Goal: Find contact information: Find contact information

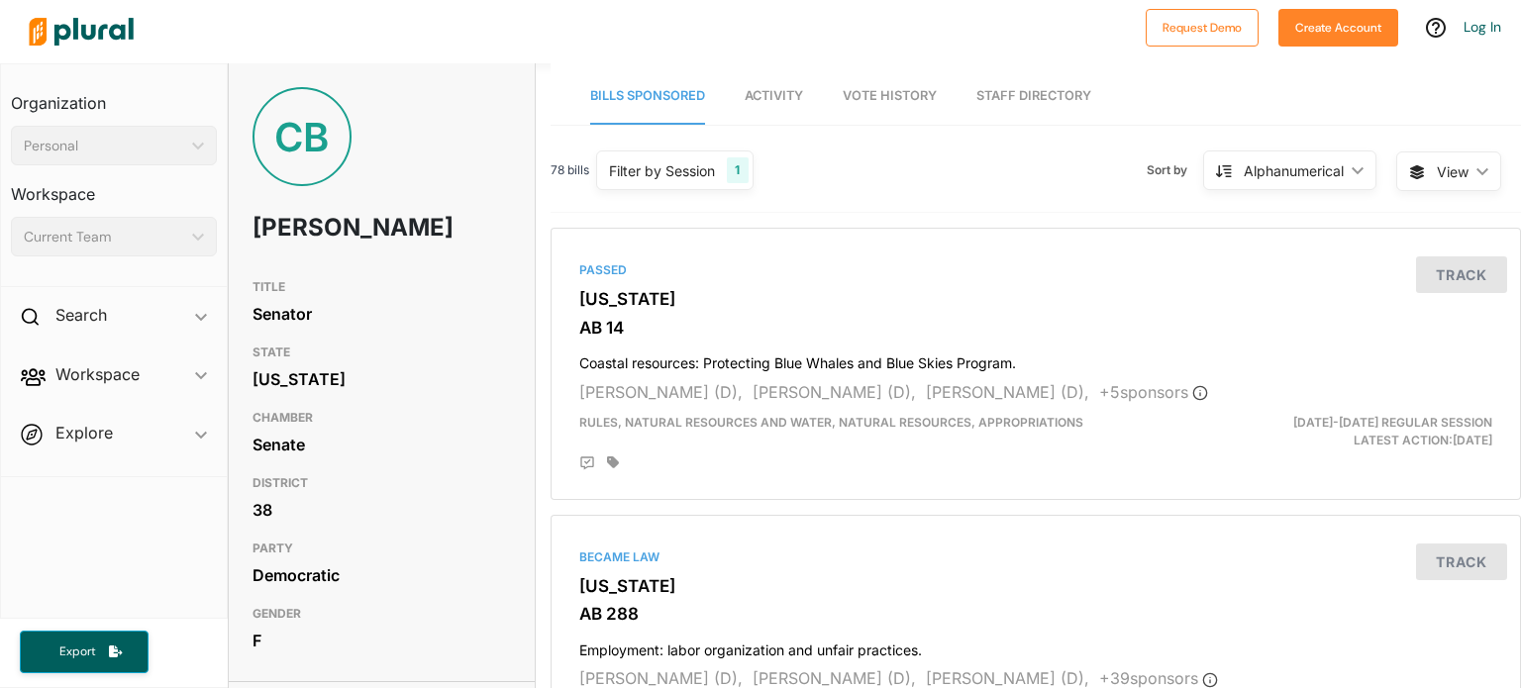
scroll to position [461, 0]
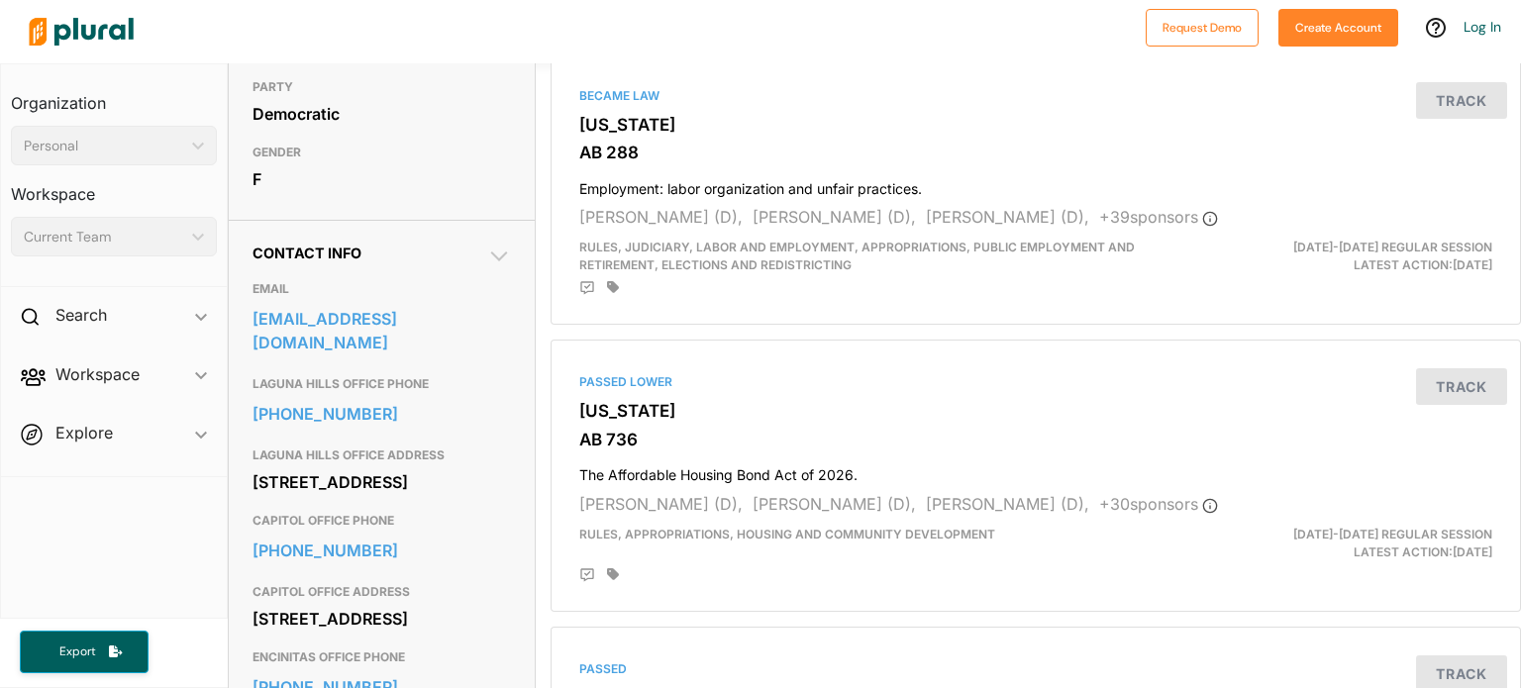
drag, startPoint x: 435, startPoint y: 538, endPoint x: 255, endPoint y: 515, distance: 181.7
click at [255, 497] on div "[STREET_ADDRESS]" at bounding box center [382, 482] width 259 height 30
copy div "[STREET_ADDRESS]"
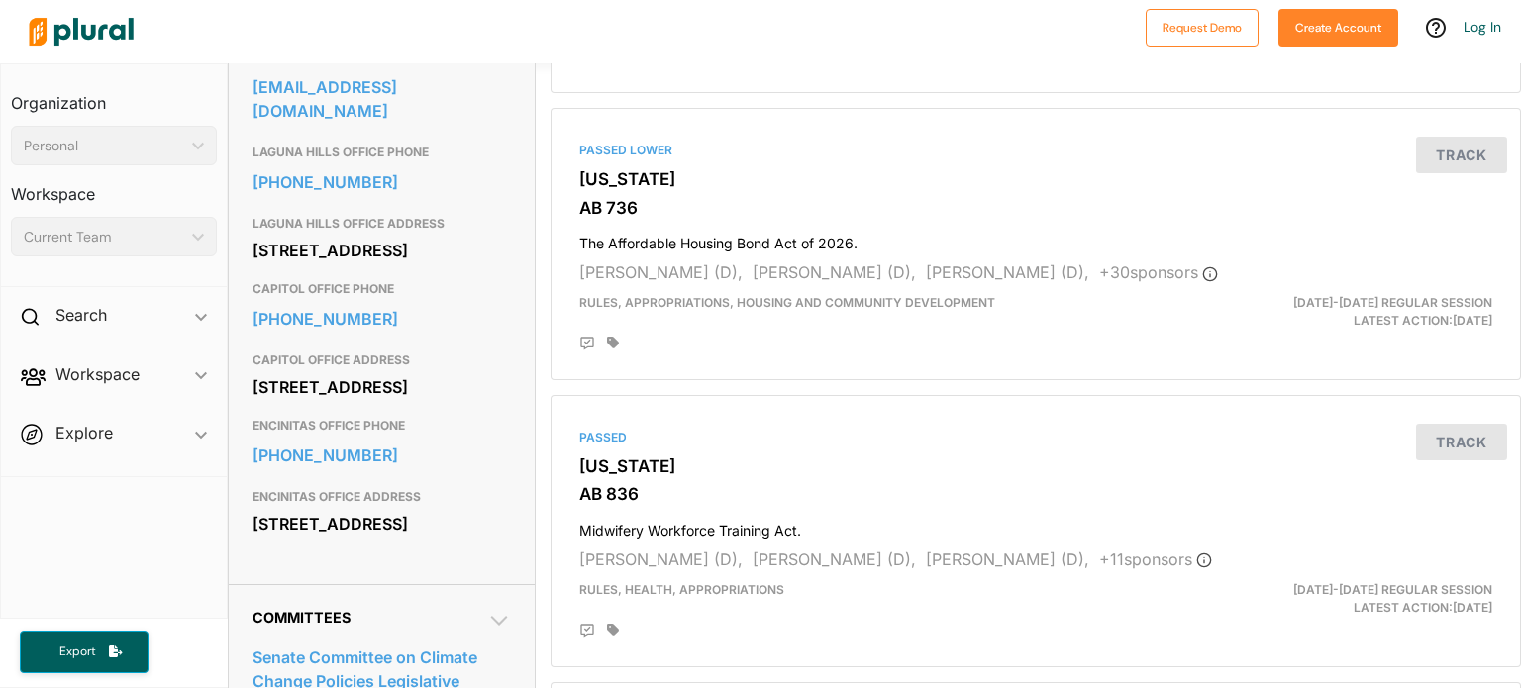
drag, startPoint x: 254, startPoint y: 445, endPoint x: 437, endPoint y: 472, distance: 185.3
click at [437, 402] on div "1021 O St. Suite 7720 Sacramento, CA 95814" at bounding box center [382, 387] width 259 height 30
copy div "1021 O St. Suite 7720 Sacramento, CA 95814"
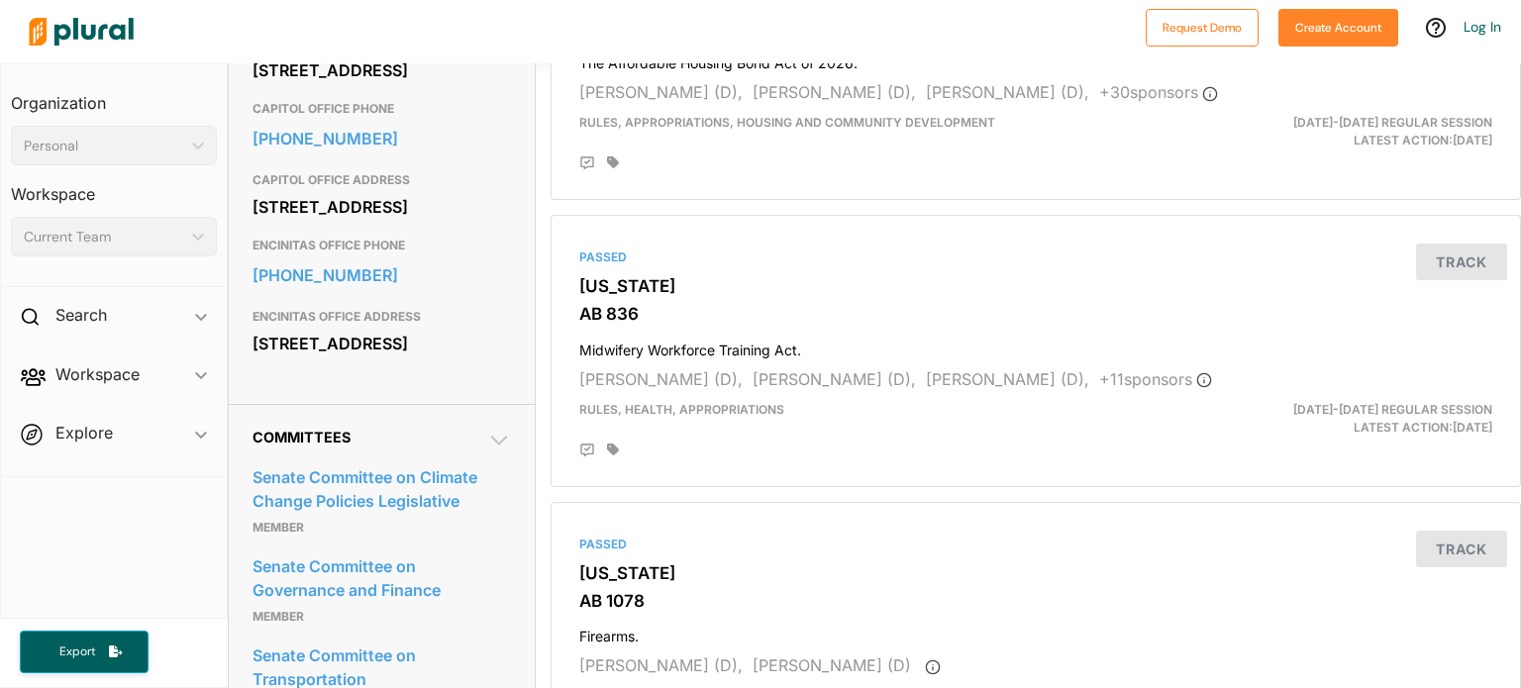
scroll to position [924, 0]
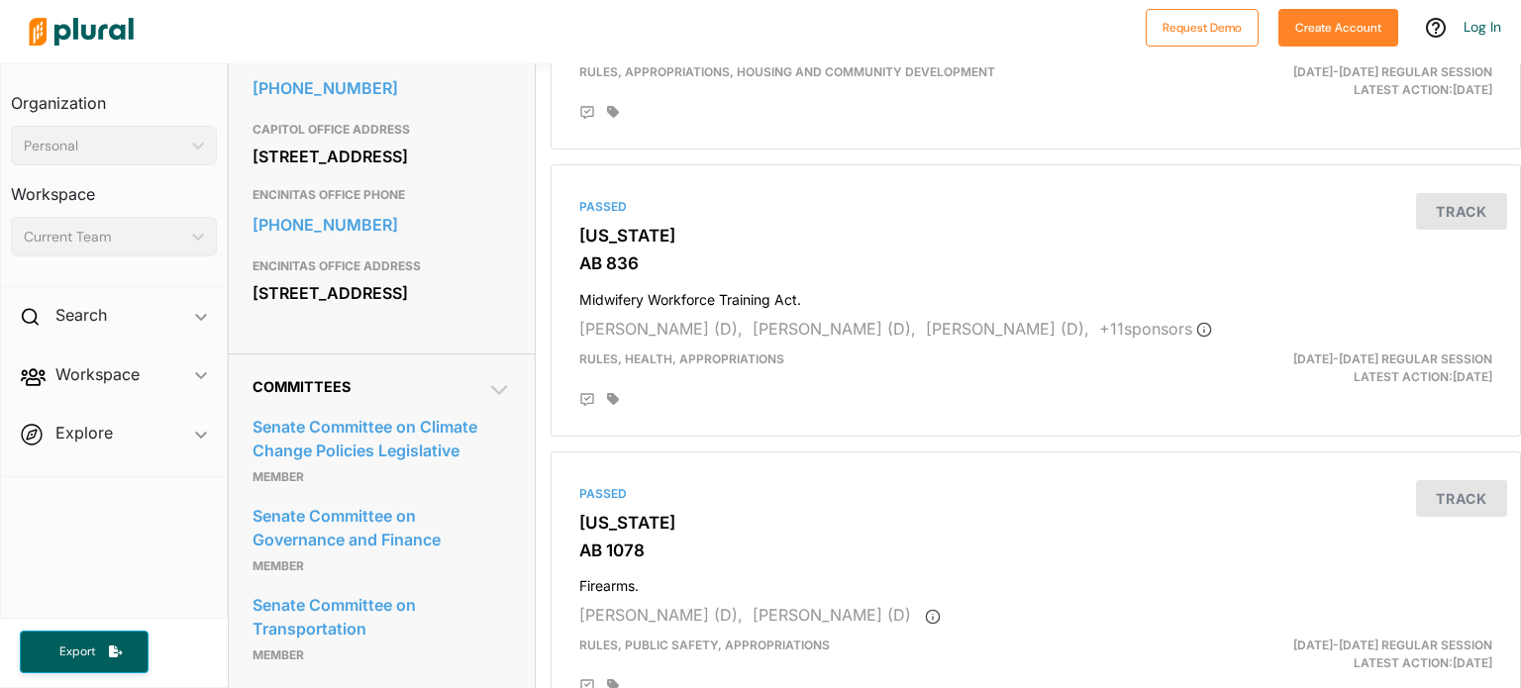
drag, startPoint x: 416, startPoint y: 395, endPoint x: 252, endPoint y: 376, distance: 165.5
click at [253, 308] on div "169 Saxony Road Suite 209 Encinitas, CA 92024" at bounding box center [382, 293] width 259 height 30
copy div "169 Saxony Road Suite 209 Encinitas, CA 92024"
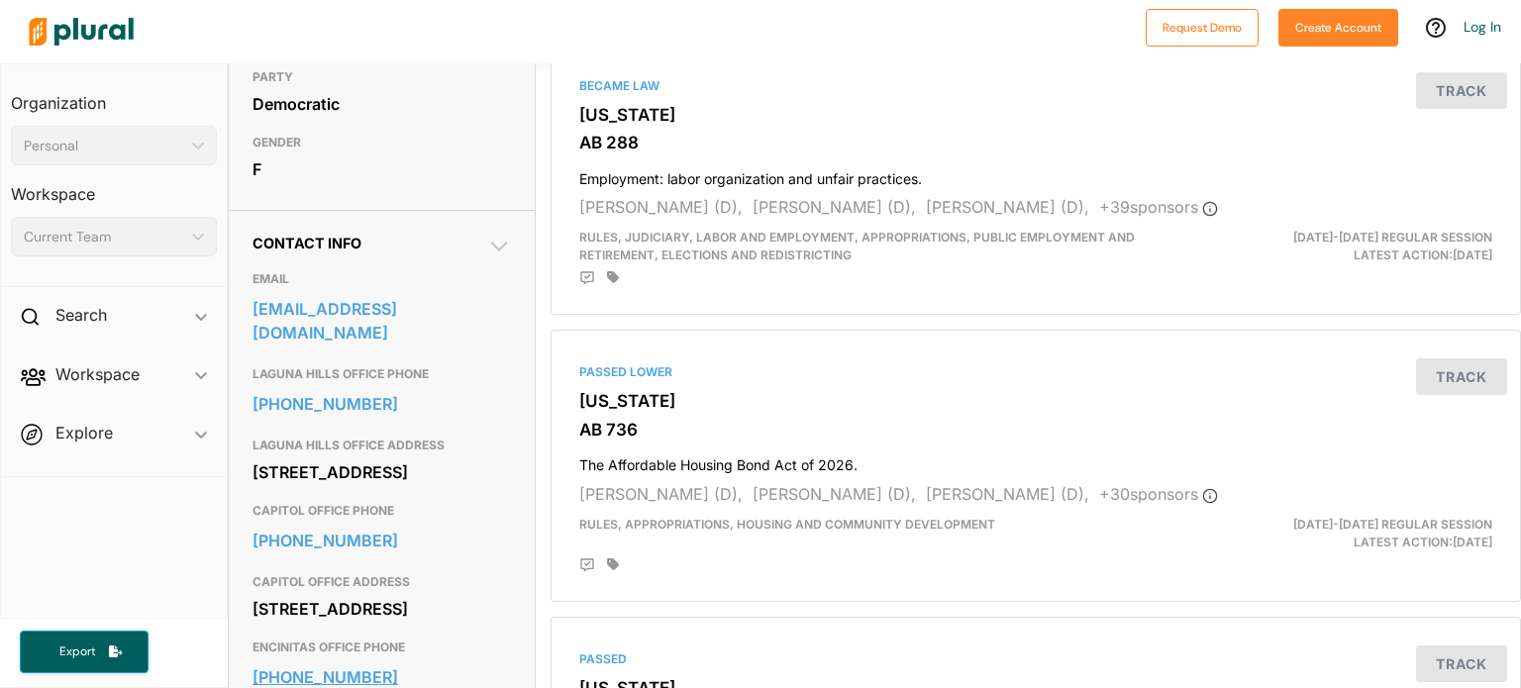
scroll to position [461, 0]
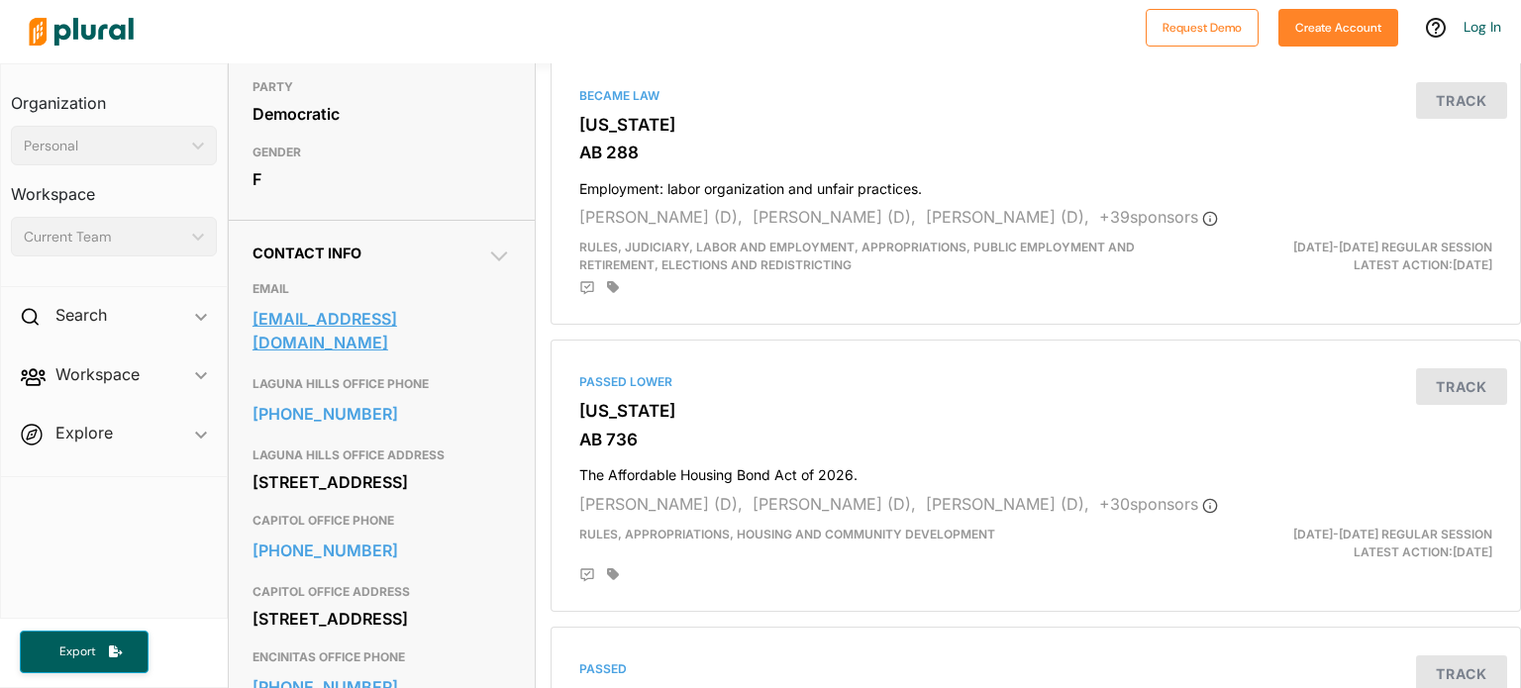
drag, startPoint x: 241, startPoint y: 352, endPoint x: 301, endPoint y: 375, distance: 64.9
click at [301, 375] on div "Contact Info EMAIL senator.blakespear@senate.ca.gov LAGUNA HILLS OFFICE PHONE 9…" at bounding box center [382, 518] width 307 height 596
copy link "senator.blakespear@senate.ca.gov"
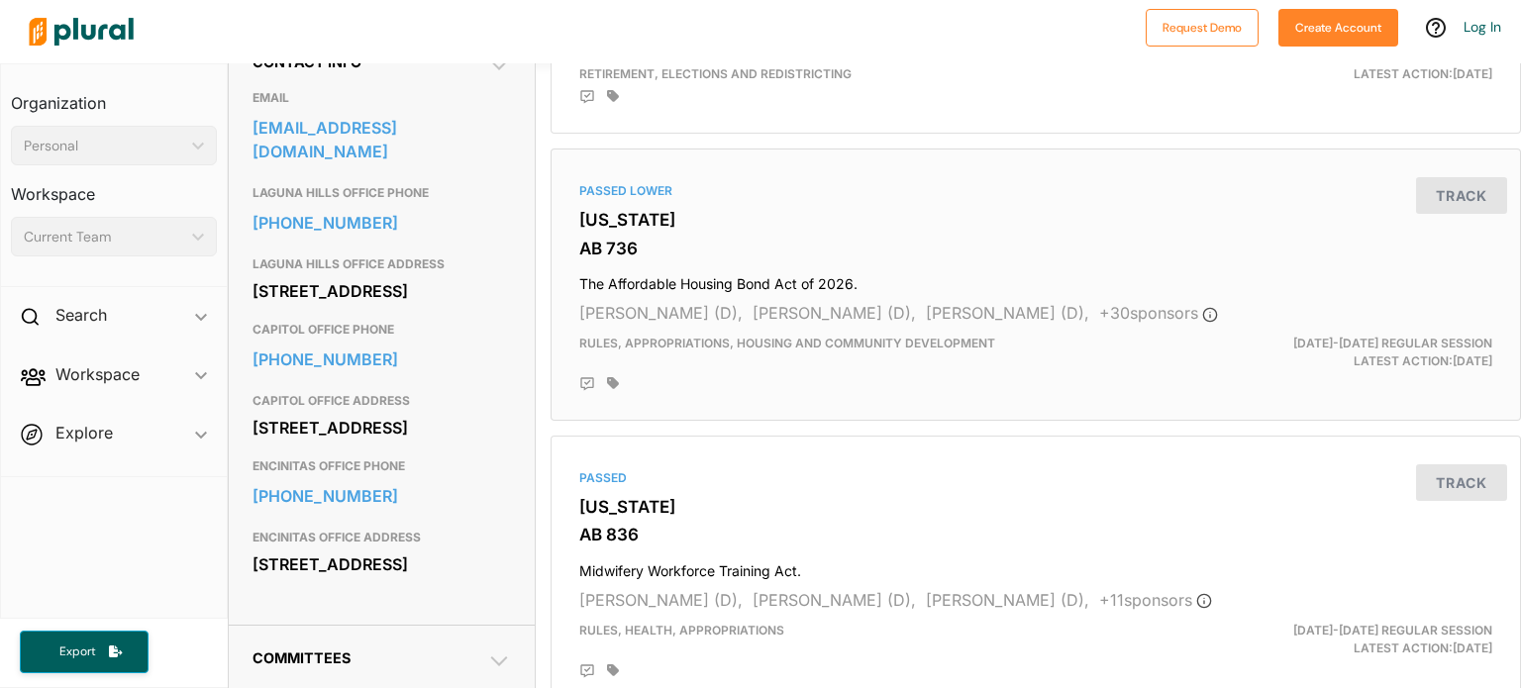
scroll to position [693, 0]
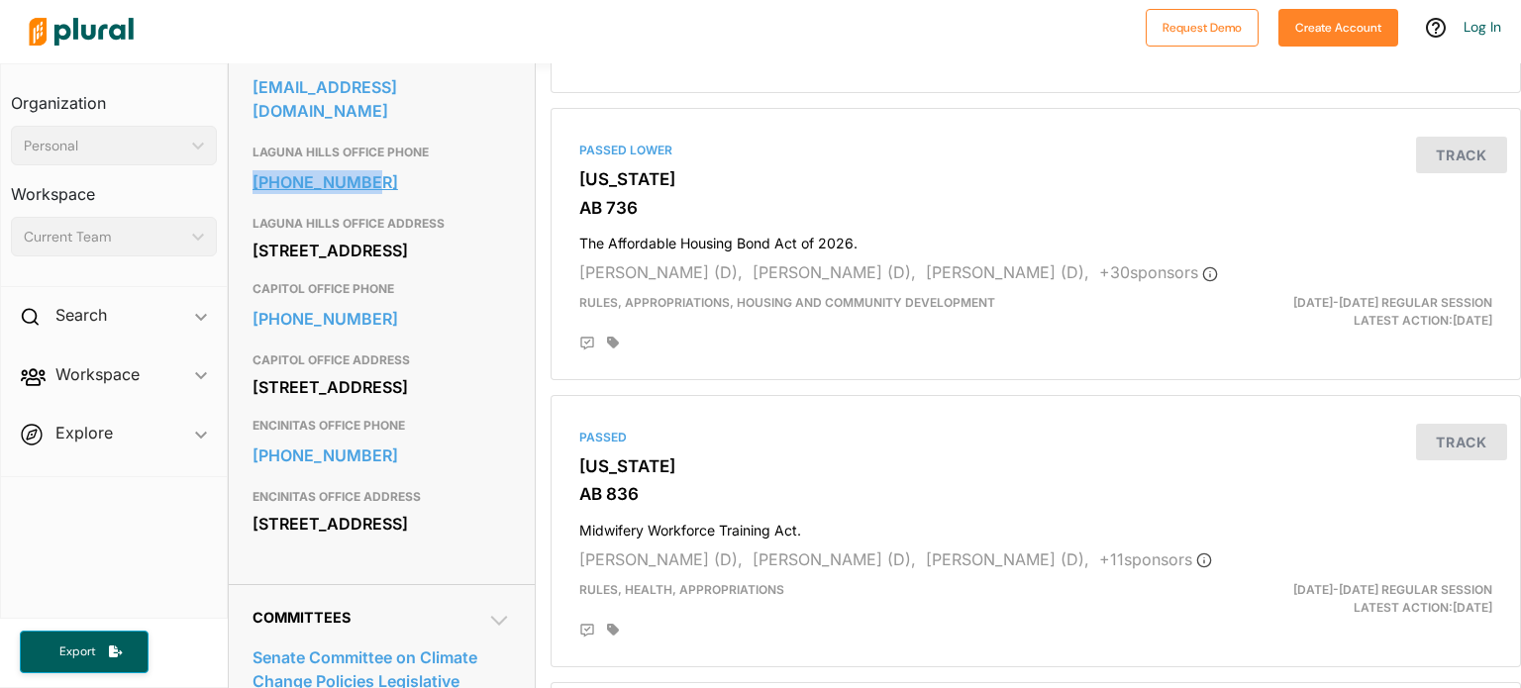
drag, startPoint x: 243, startPoint y: 213, endPoint x: 391, endPoint y: 215, distance: 148.6
click at [391, 215] on div "Contact Info EMAIL senator.blakespear@senate.ca.gov LAGUNA HILLS OFFICE PHONE 9…" at bounding box center [382, 286] width 307 height 596
copy link "949-598-5850"
drag, startPoint x: 246, startPoint y: 534, endPoint x: 400, endPoint y: 536, distance: 154.5
click at [400, 536] on div "Contact Info EMAIL senator.blakespear@senate.ca.gov LAGUNA HILLS OFFICE PHONE 9…" at bounding box center [382, 286] width 307 height 596
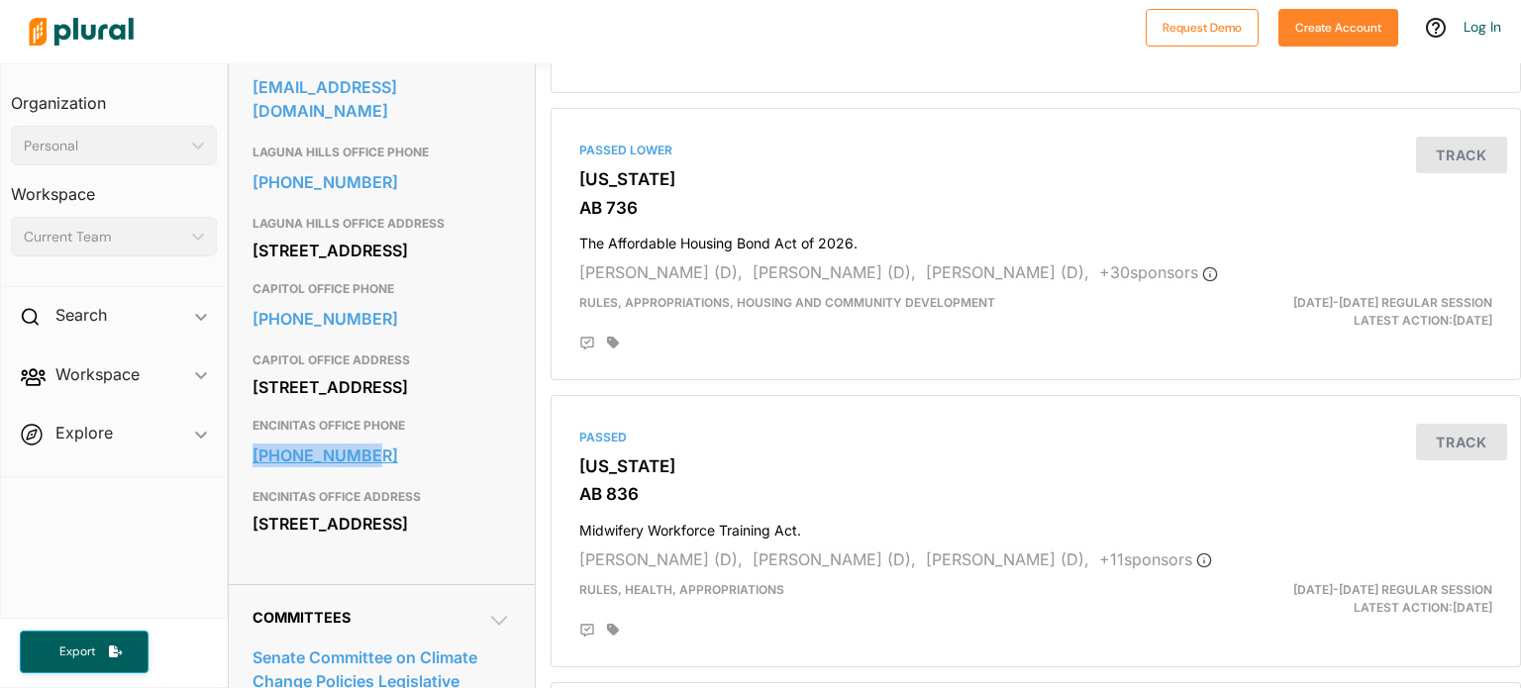
copy link "760-642-0809"
drag, startPoint x: 248, startPoint y: 376, endPoint x: 383, endPoint y: 381, distance: 135.8
click at [383, 381] on div "Contact Info EMAIL senator.blakespear@senate.ca.gov LAGUNA HILLS OFFICE PHONE 9…" at bounding box center [382, 286] width 307 height 596
copy link "916-651-4038"
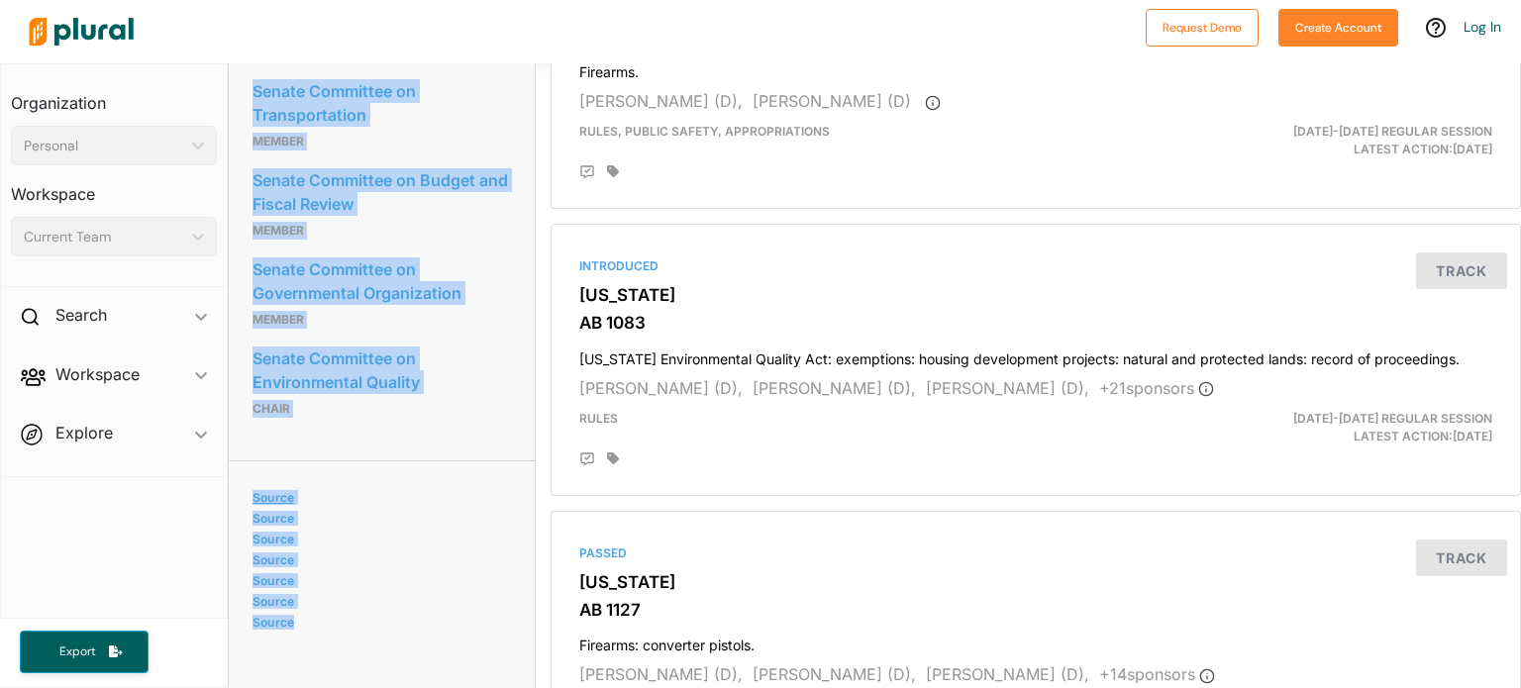
scroll to position [1569, 0]
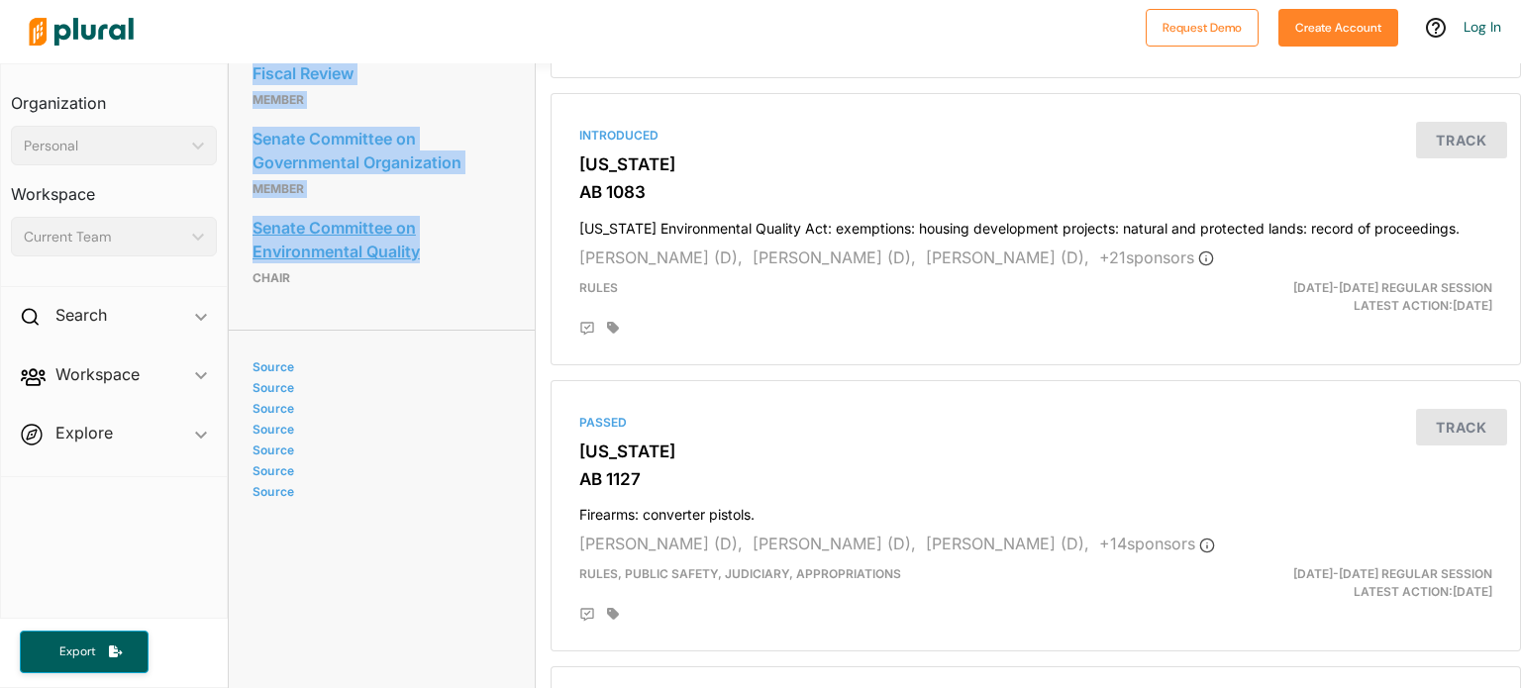
drag, startPoint x: 243, startPoint y: 293, endPoint x: 438, endPoint y: 365, distance: 208.0
click at [438, 330] on div "Committees Senate Committee on Climate Change Policies Legislative Member Senat…" at bounding box center [382, 19] width 307 height 621
click at [438, 266] on link "Senate Committee on Environmental Quality" at bounding box center [382, 239] width 259 height 53
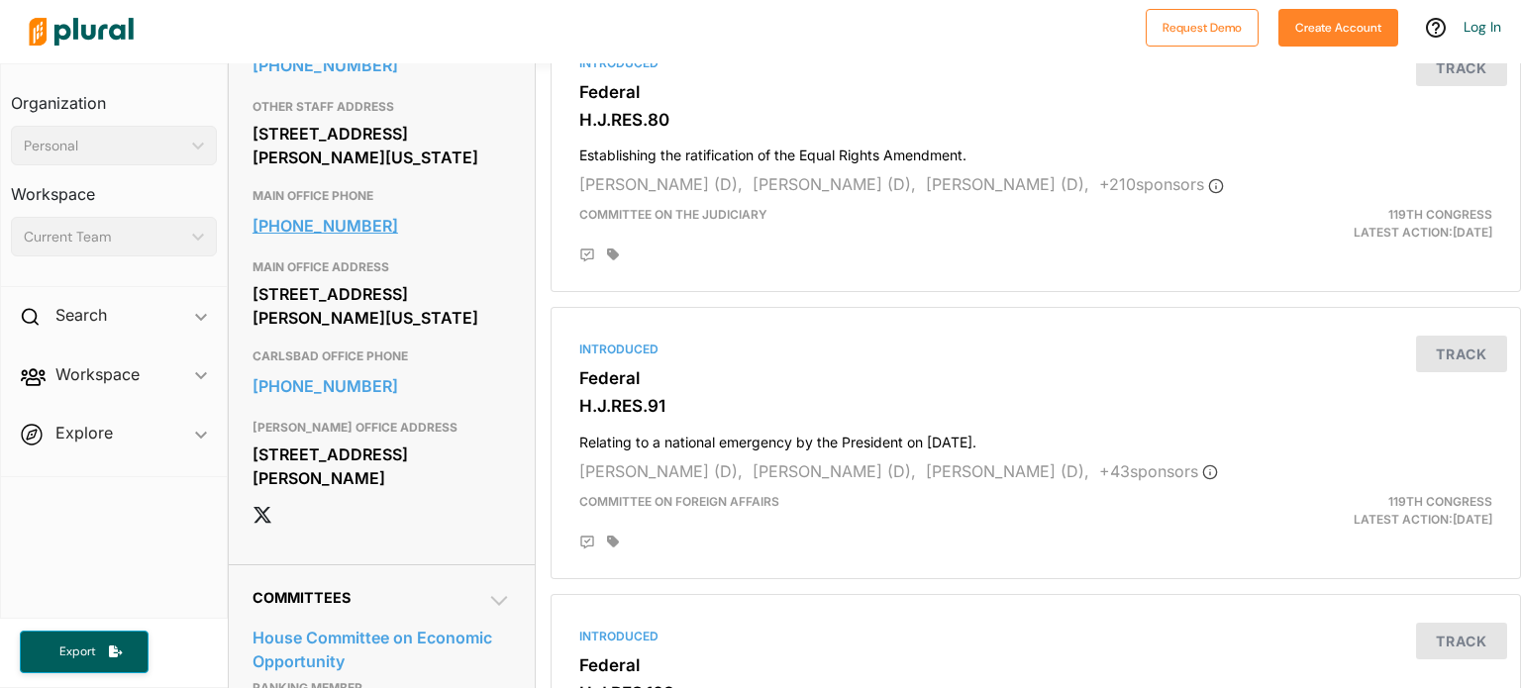
scroll to position [1155, 0]
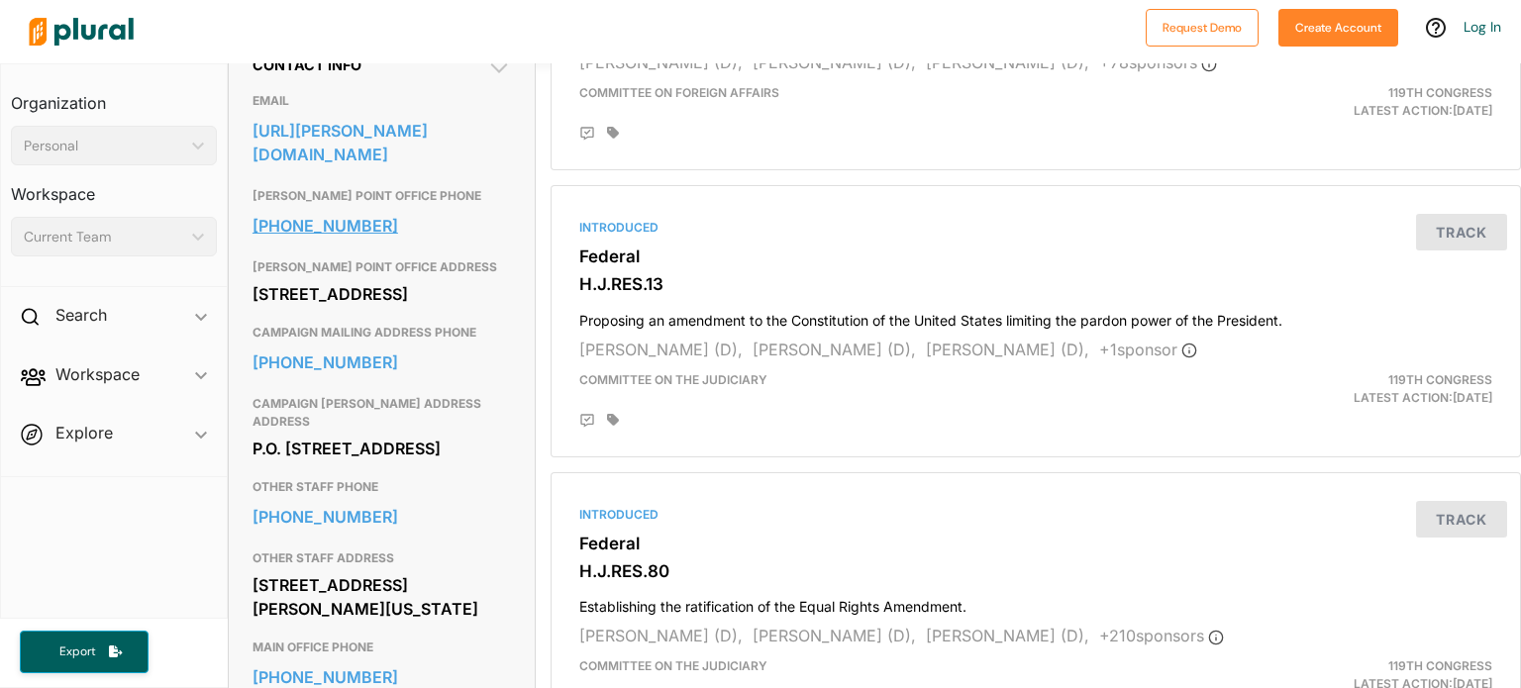
scroll to position [693, 0]
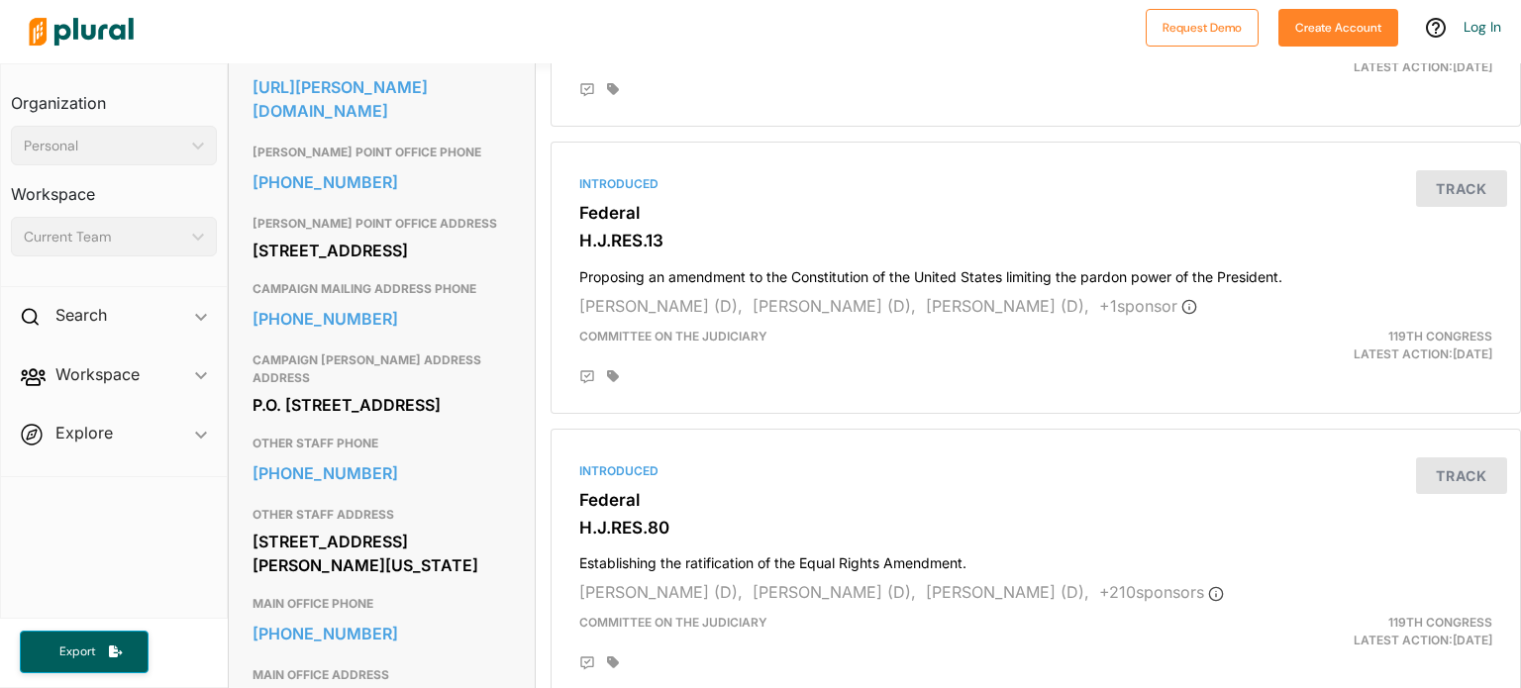
drag, startPoint x: 247, startPoint y: 237, endPoint x: 444, endPoint y: 300, distance: 207.0
click at [444, 300] on div "Contact Info EMAIL [URL][PERSON_NAME][DOMAIN_NAME] [PERSON_NAME] POINT OFFICE P…" at bounding box center [382, 480] width 307 height 984
copy div "[STREET_ADDRESS]"
drag, startPoint x: 250, startPoint y: 434, endPoint x: 501, endPoint y: 454, distance: 252.3
click at [501, 454] on div "Contact Info EMAIL [URL][PERSON_NAME][DOMAIN_NAME] [PERSON_NAME] POINT OFFICE P…" at bounding box center [382, 480] width 307 height 984
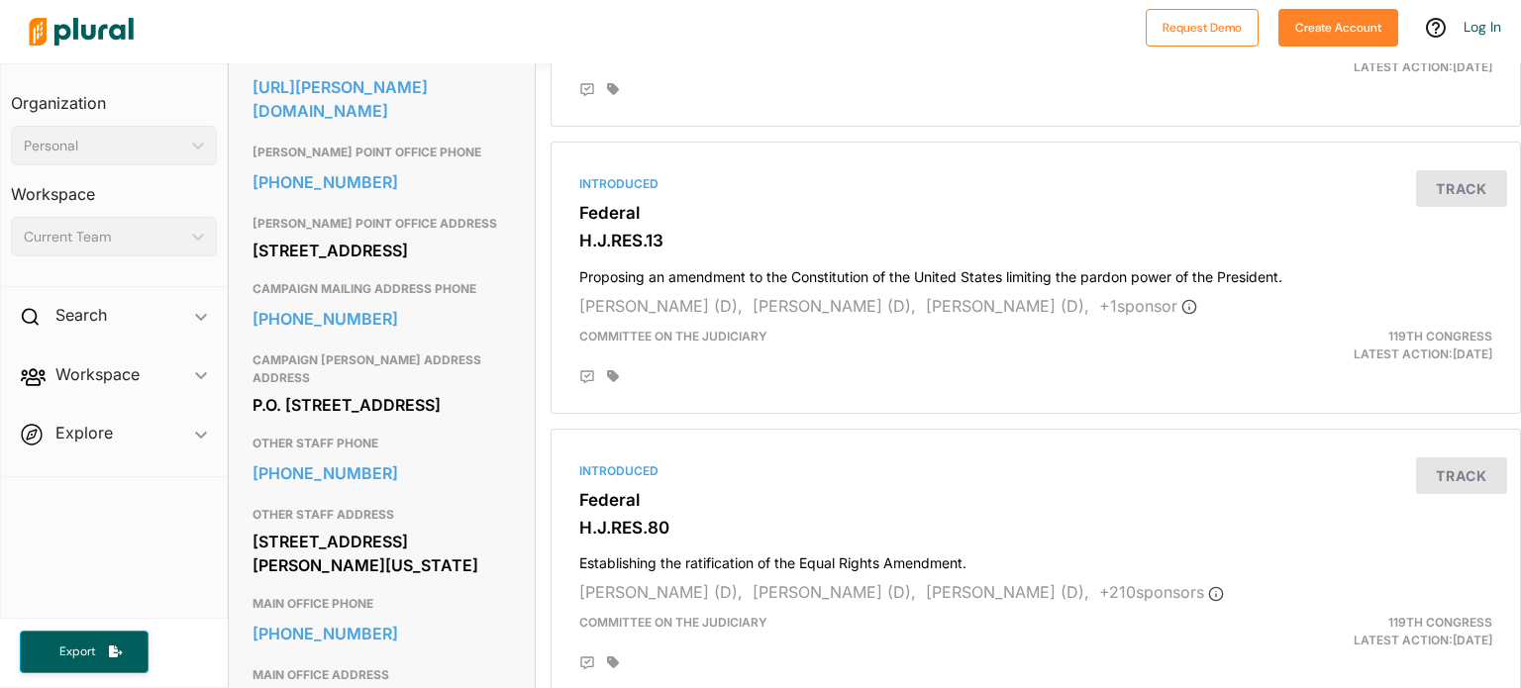
copy div "P.O. [STREET_ADDRESS]"
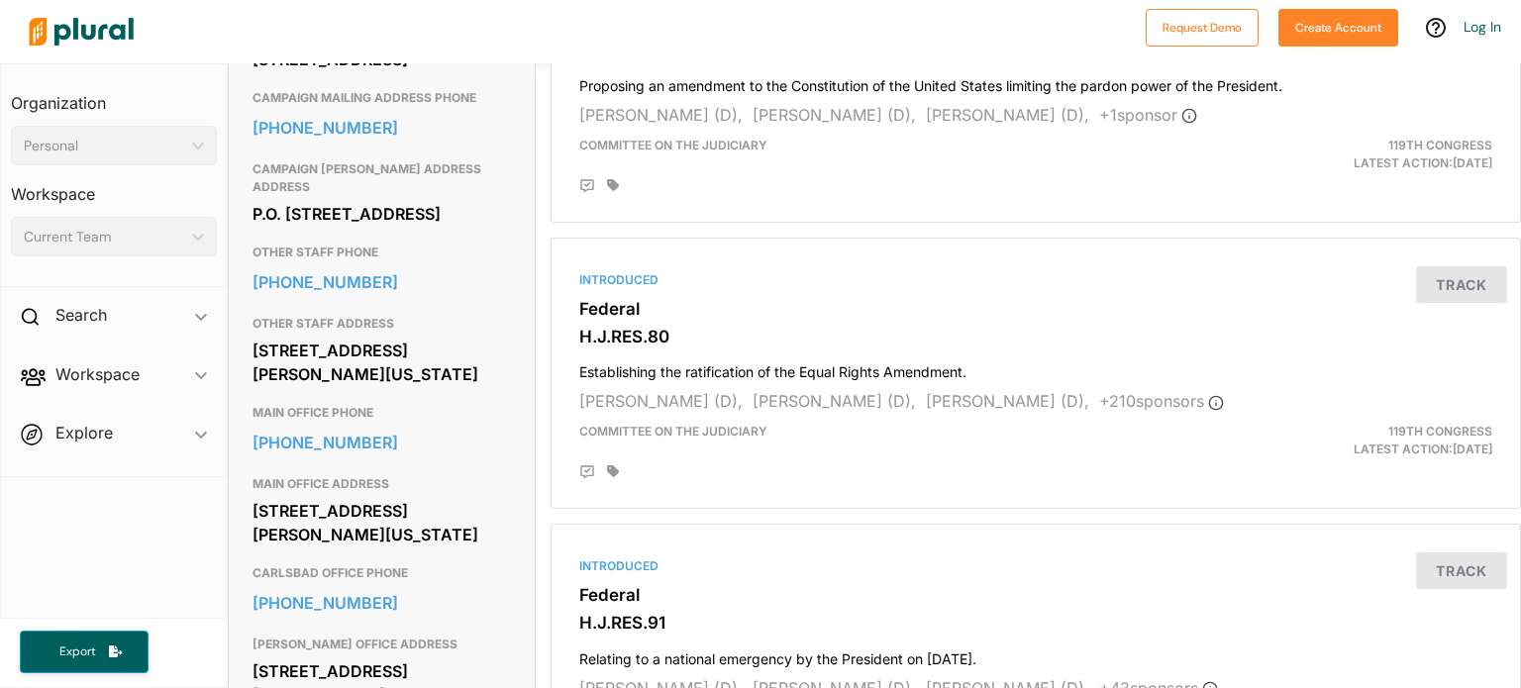
scroll to position [924, 0]
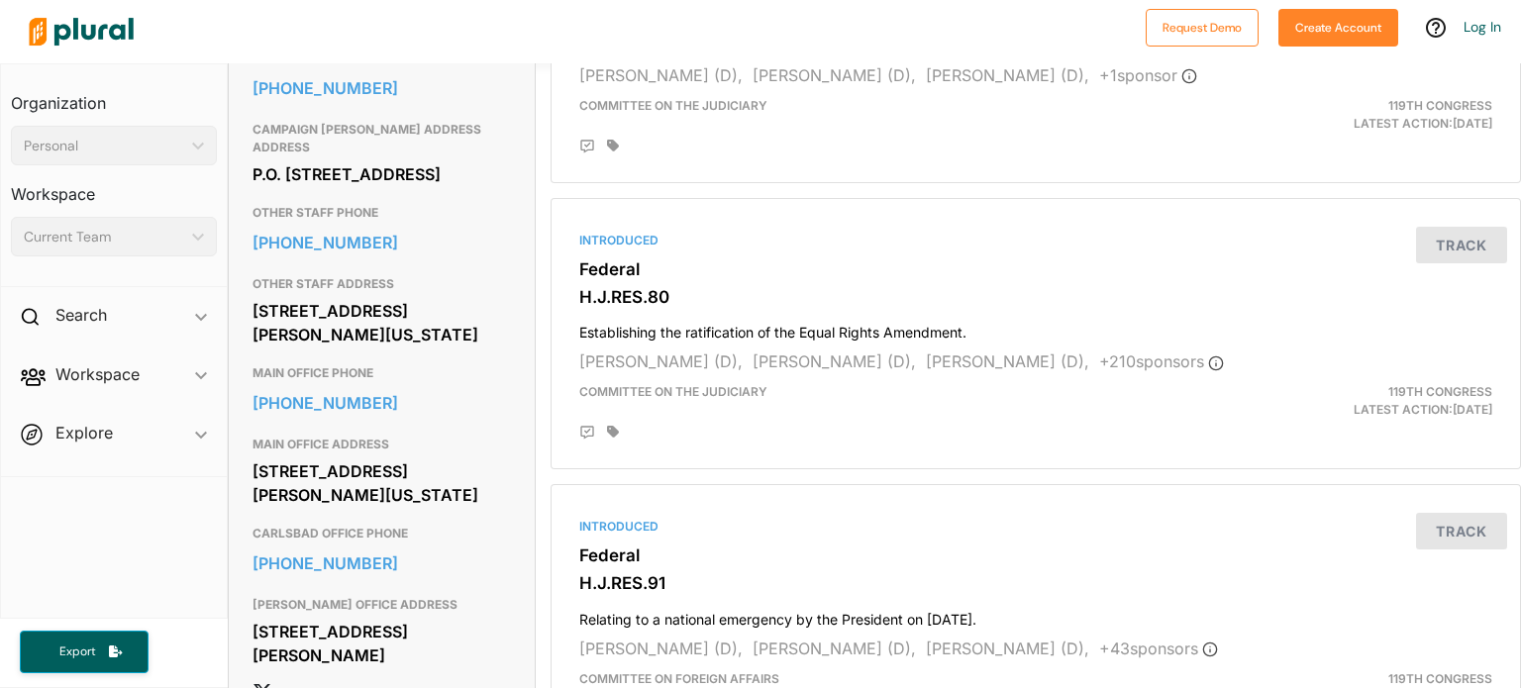
drag, startPoint x: 252, startPoint y: 356, endPoint x: 444, endPoint y: 407, distance: 198.9
click at [444, 350] on div "[STREET_ADDRESS][PERSON_NAME][US_STATE]" at bounding box center [382, 322] width 259 height 53
copy div "[STREET_ADDRESS][PERSON_NAME][US_STATE]"
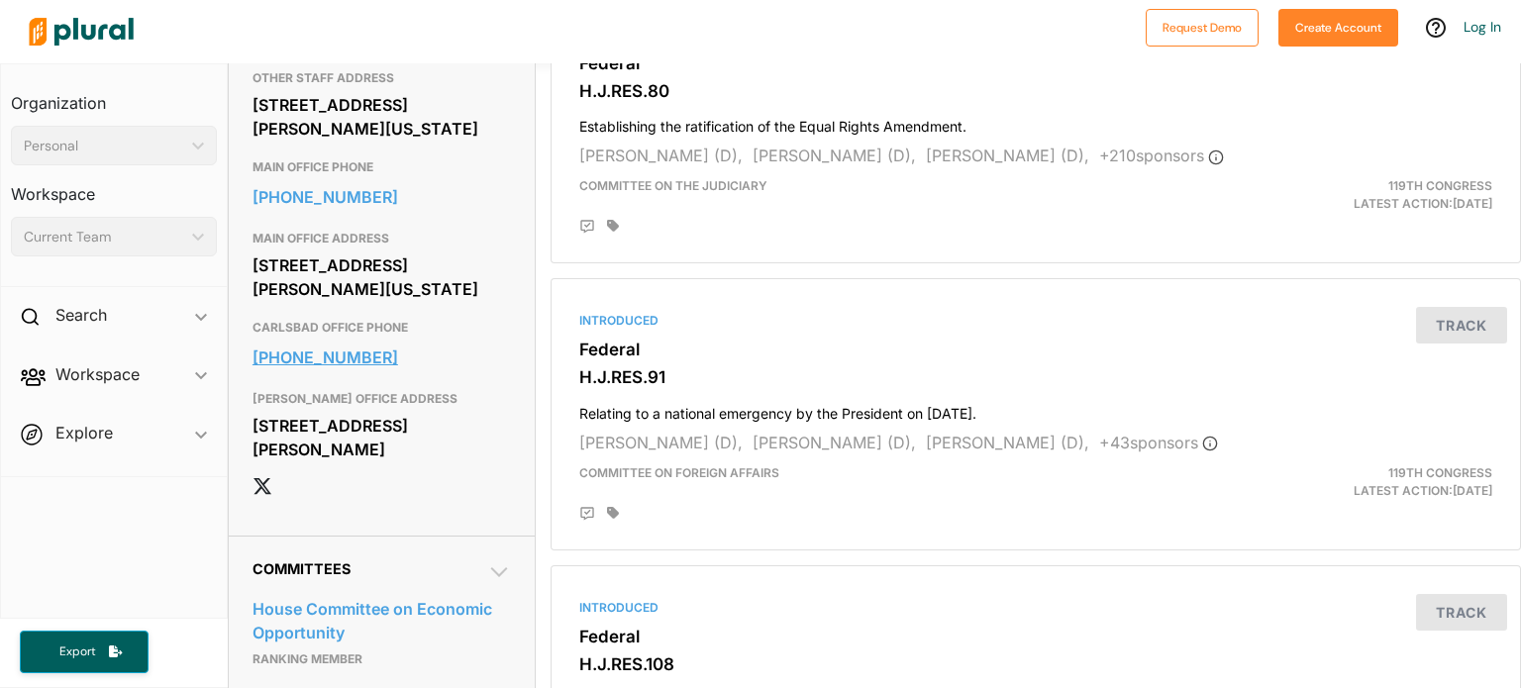
scroll to position [1155, 0]
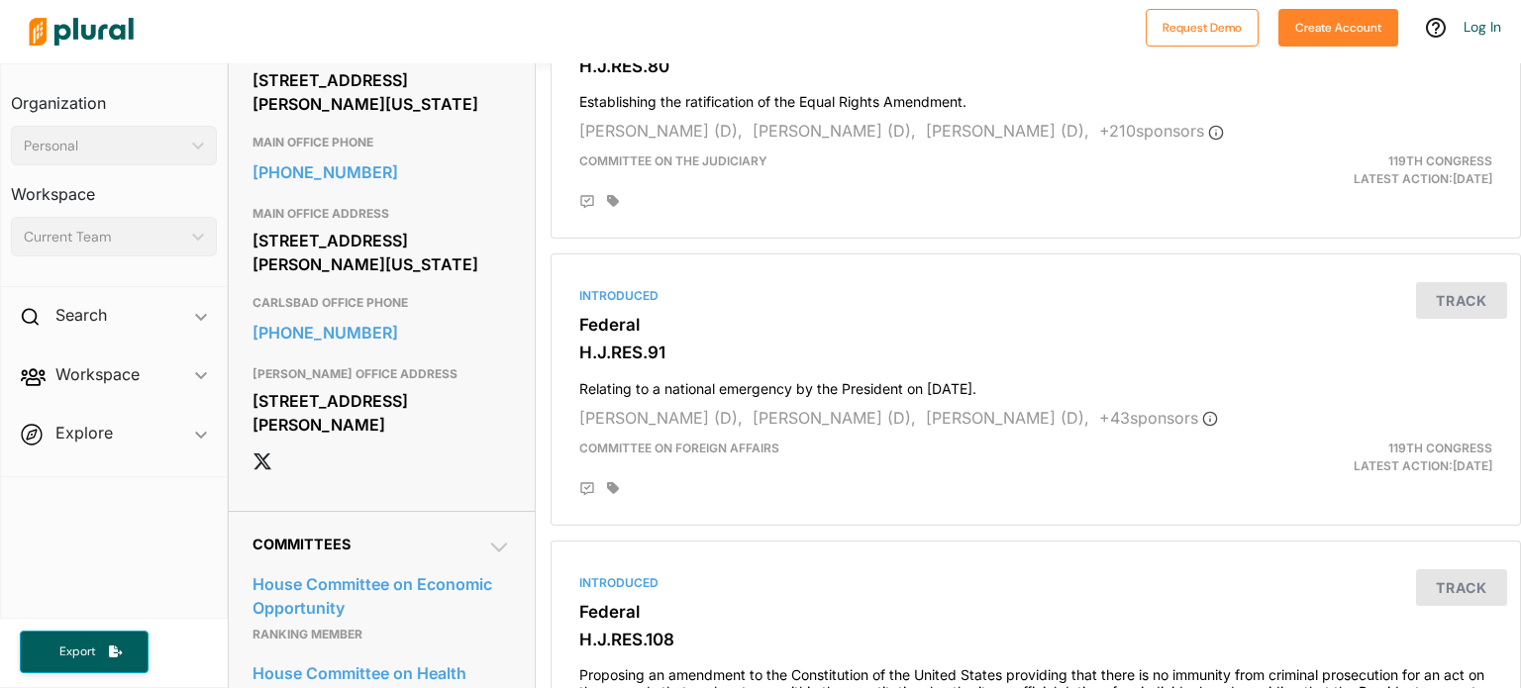
drag, startPoint x: 246, startPoint y: 311, endPoint x: 452, endPoint y: 364, distance: 212.8
click at [452, 364] on div "Contact Info EMAIL [URL][PERSON_NAME][DOMAIN_NAME] [PERSON_NAME] POINT OFFICE P…" at bounding box center [382, 19] width 307 height 984
copy div "[STREET_ADDRESS][PERSON_NAME][US_STATE]"
drag, startPoint x: 420, startPoint y: 539, endPoint x: 227, endPoint y: 480, distance: 201.8
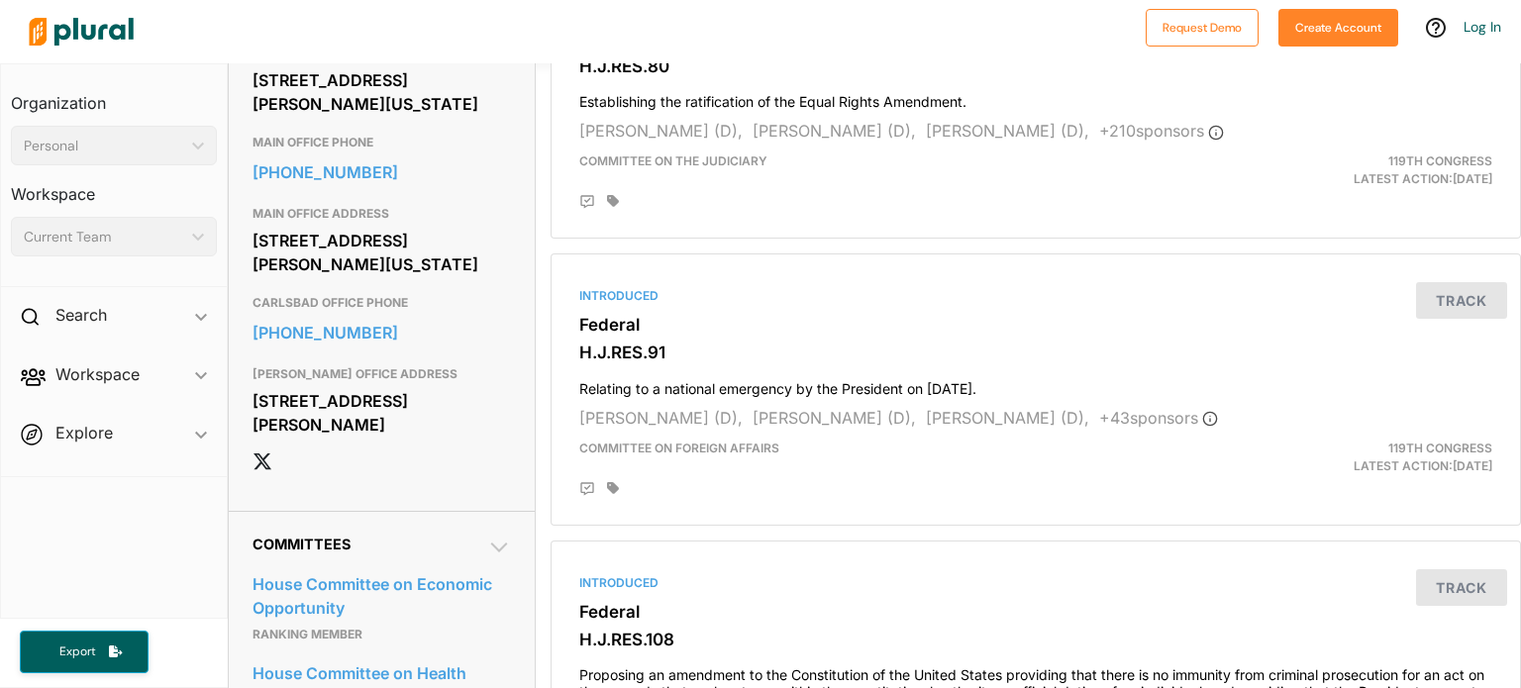
drag, startPoint x: 250, startPoint y: 490, endPoint x: 406, endPoint y: 543, distance: 165.0
click at [406, 511] on div "Contact Info EMAIL [URL][PERSON_NAME][DOMAIN_NAME] [PERSON_NAME] POINT OFFICE P…" at bounding box center [382, 19] width 307 height 984
copy div "[STREET_ADDRESS][PERSON_NAME]"
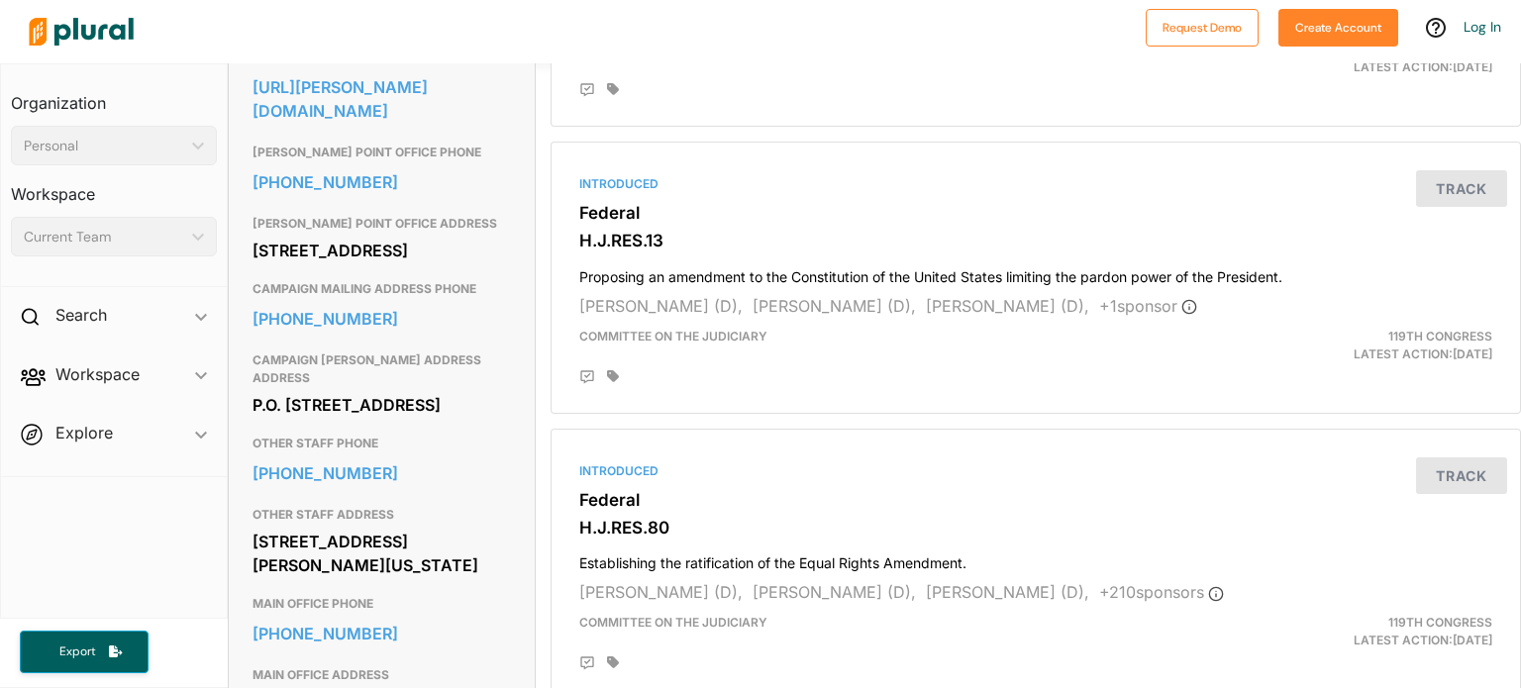
scroll to position [461, 0]
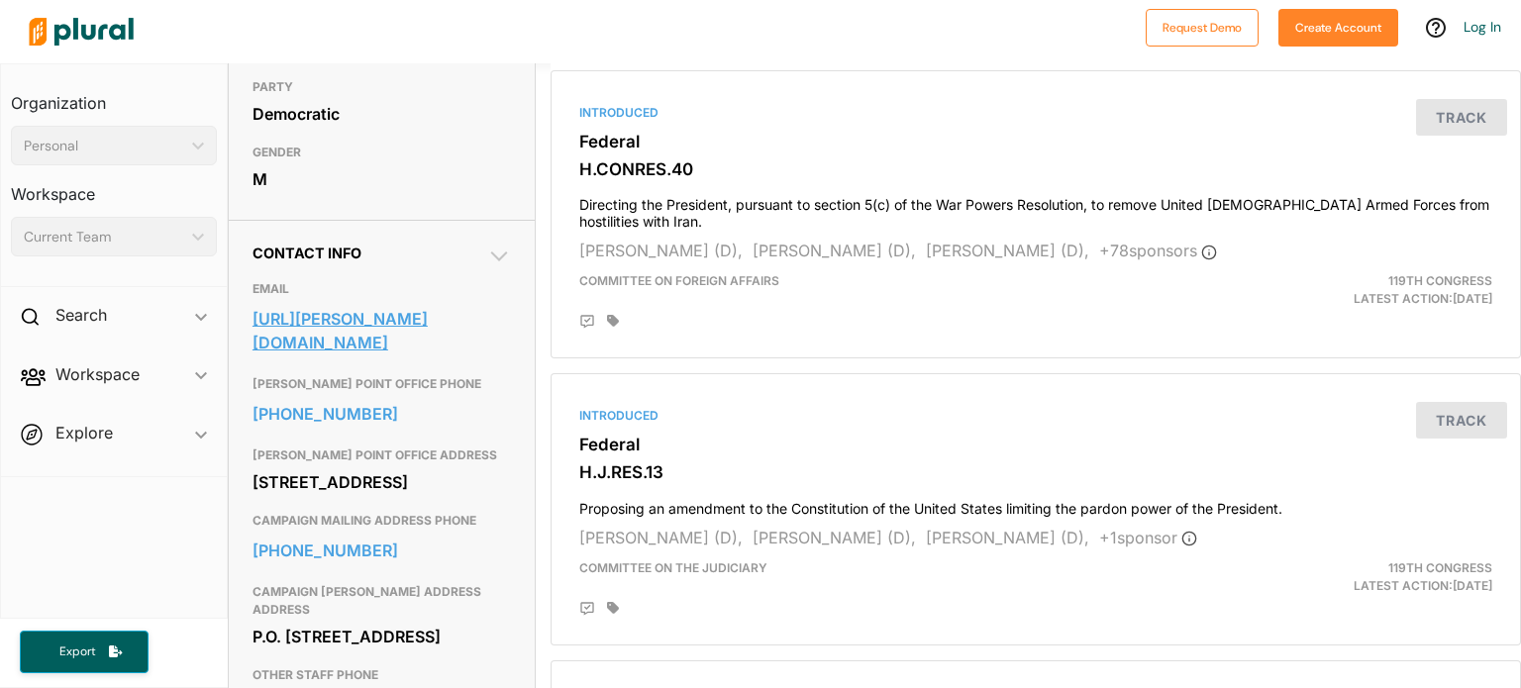
drag, startPoint x: 246, startPoint y: 313, endPoint x: 364, endPoint y: 351, distance: 124.7
copy link "[URL][PERSON_NAME][DOMAIN_NAME]"
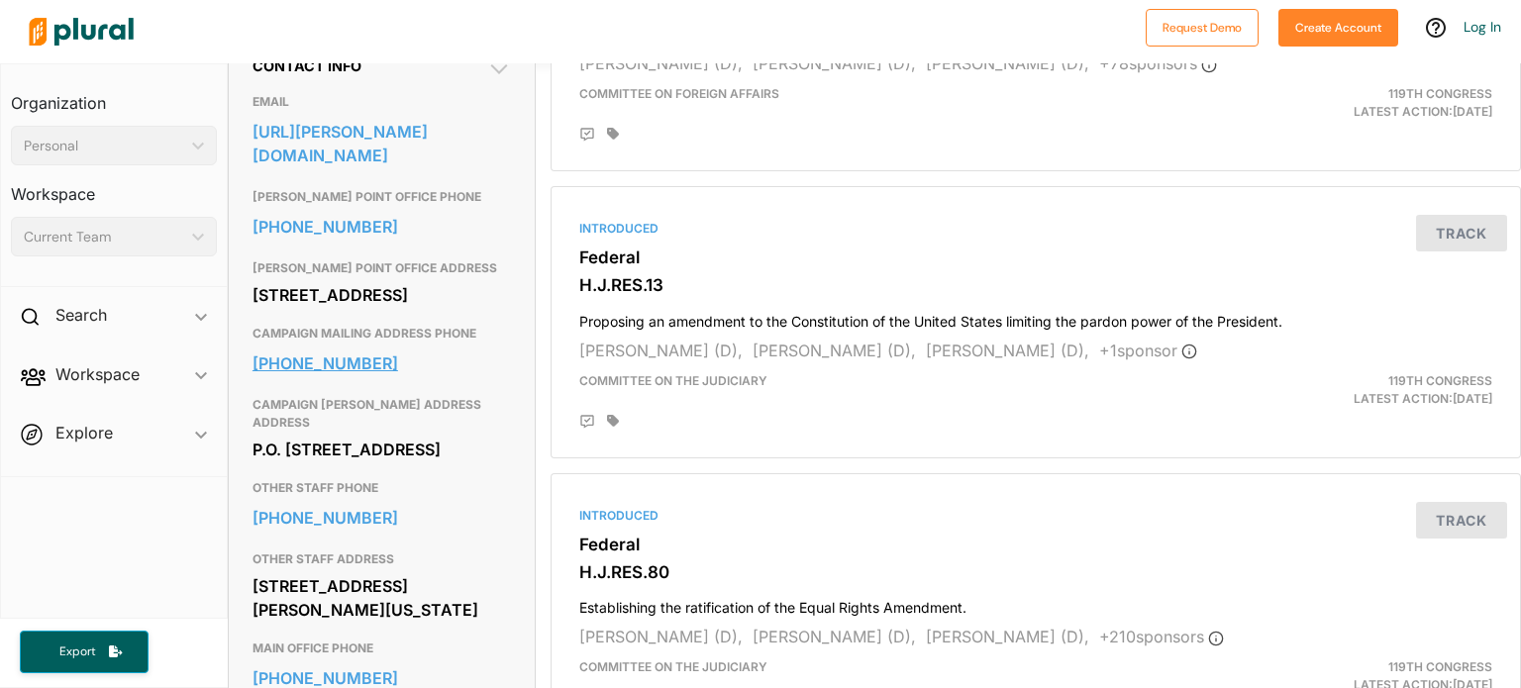
scroll to position [693, 0]
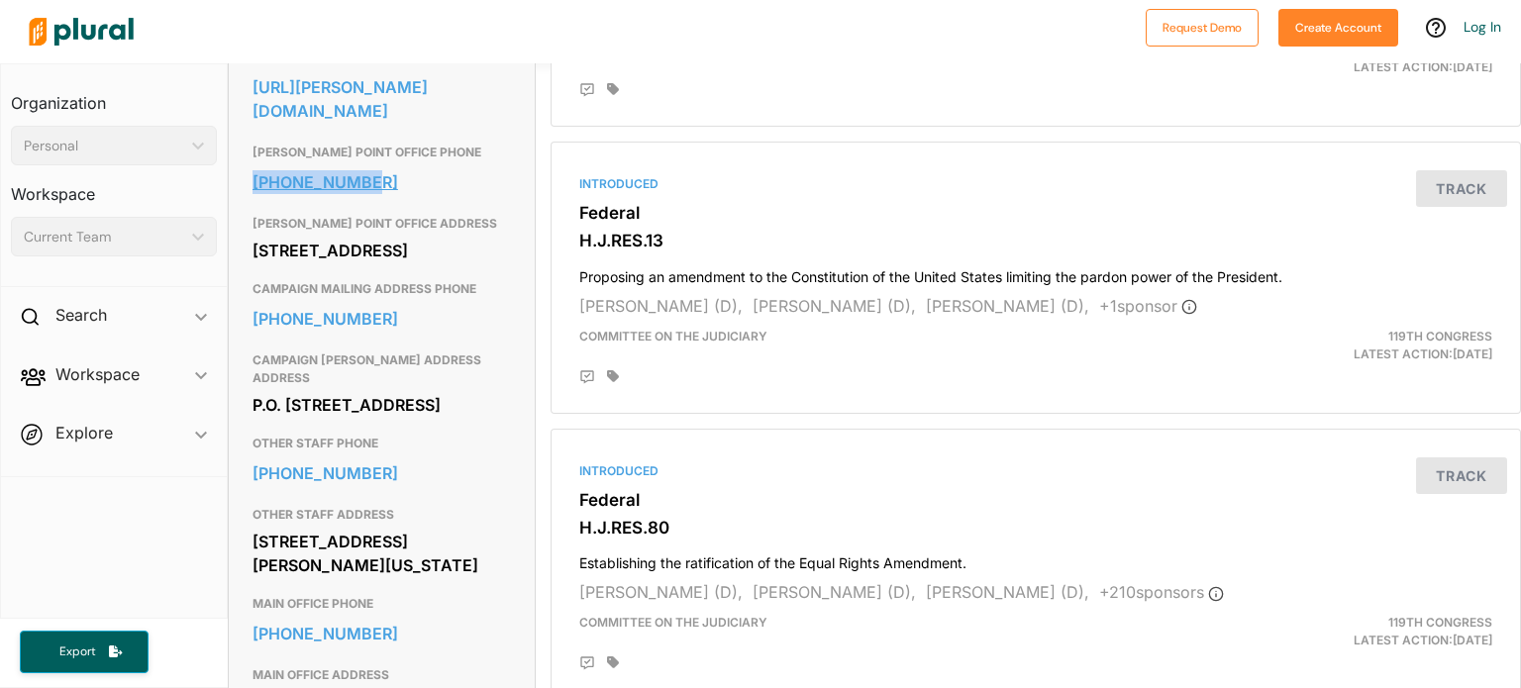
drag, startPoint x: 250, startPoint y: 182, endPoint x: 398, endPoint y: 190, distance: 148.8
click at [398, 190] on div "Contact Info EMAIL [URL][PERSON_NAME][DOMAIN_NAME] [PERSON_NAME] POINT OFFICE P…" at bounding box center [382, 480] width 307 height 984
copy link "[PHONE_NUMBER]"
drag, startPoint x: 251, startPoint y: 362, endPoint x: 405, endPoint y: 369, distance: 154.6
click at [405, 369] on div "Contact Info EMAIL [URL][PERSON_NAME][DOMAIN_NAME] [PERSON_NAME] POINT OFFICE P…" at bounding box center [382, 480] width 307 height 984
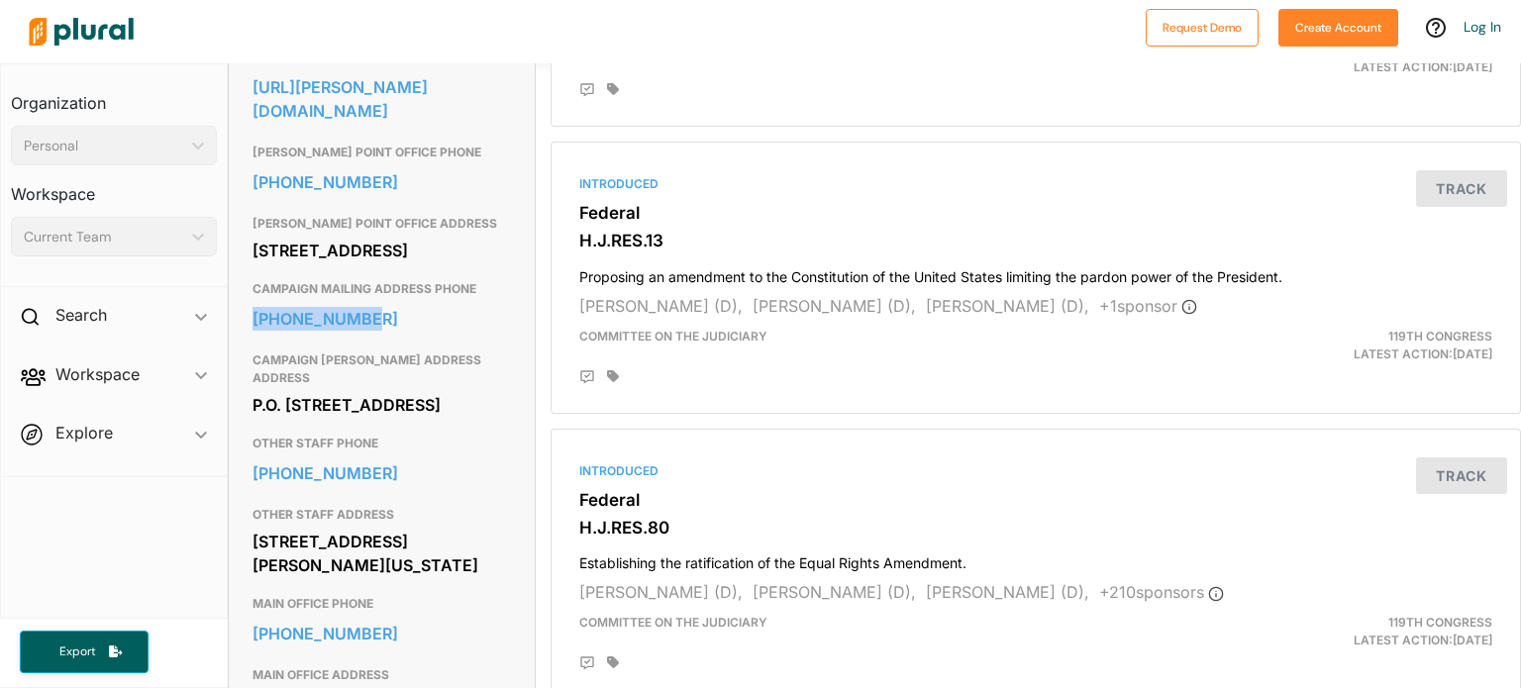
copy link "[PHONE_NUMBER]"
drag, startPoint x: 248, startPoint y: 522, endPoint x: 417, endPoint y: 521, distance: 169.3
click at [417, 521] on div "Contact Info EMAIL [URL][PERSON_NAME][DOMAIN_NAME] [PERSON_NAME] POINT OFFICE P…" at bounding box center [382, 480] width 307 height 984
copy link "[PHONE_NUMBER]"
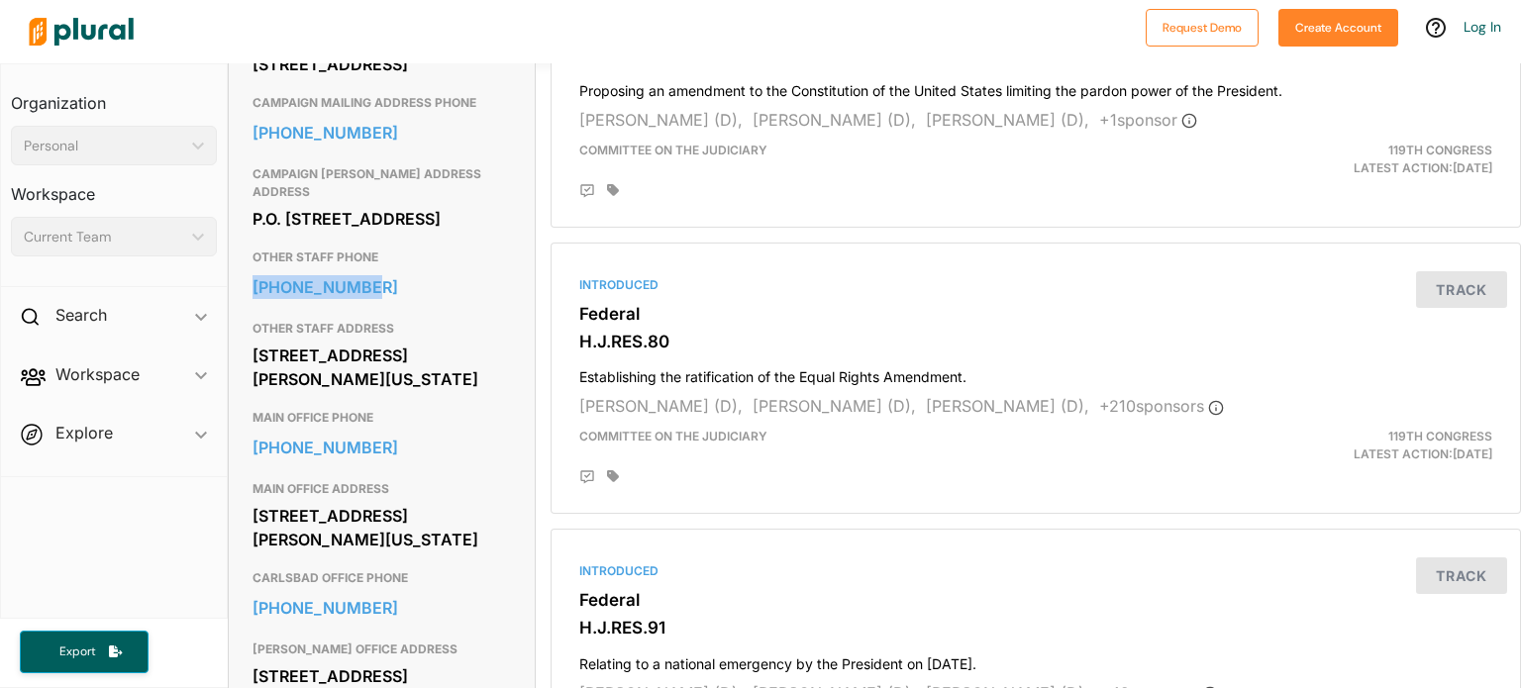
scroll to position [924, 0]
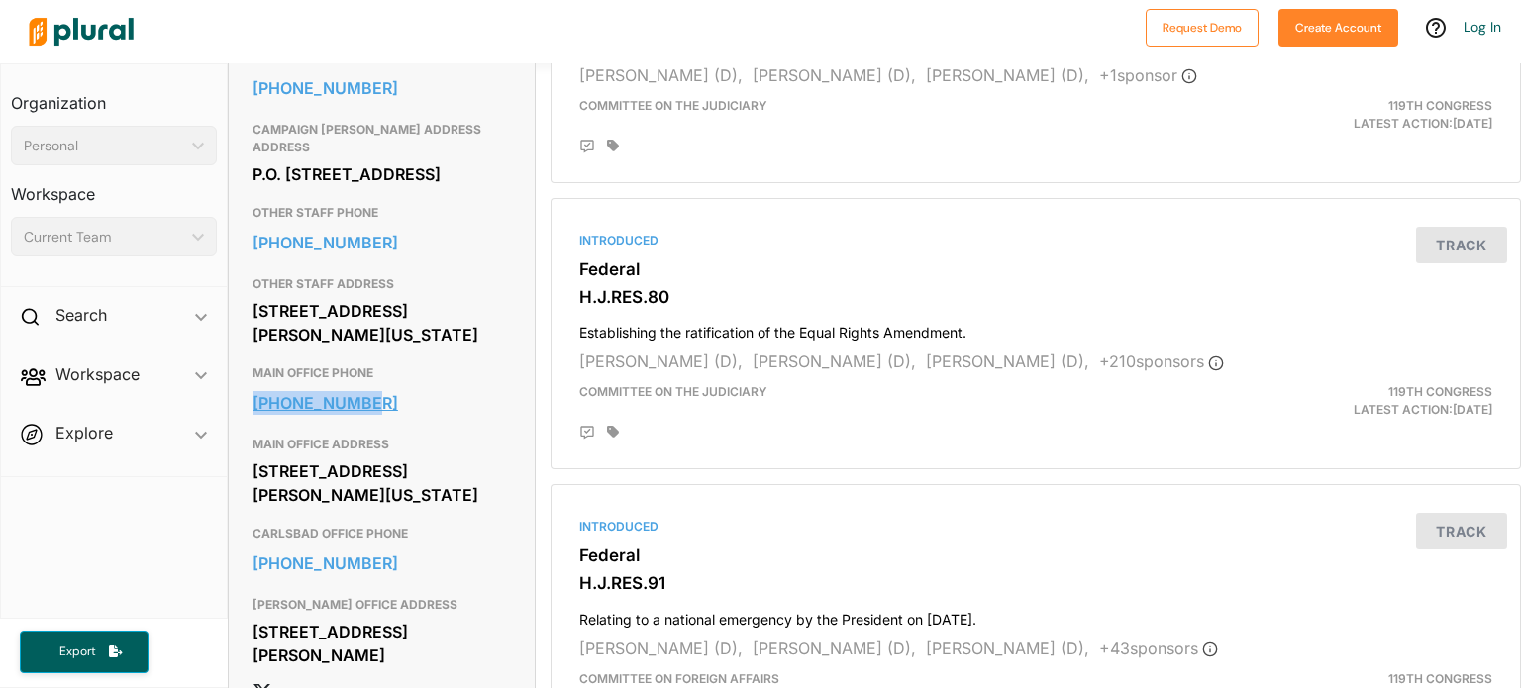
drag, startPoint x: 244, startPoint y: 476, endPoint x: 397, endPoint y: 474, distance: 153.5
click at [397, 474] on div "Contact Info EMAIL [URL][PERSON_NAME][DOMAIN_NAME] [PERSON_NAME] POINT OFFICE P…" at bounding box center [382, 249] width 307 height 984
copy link "[PHONE_NUMBER]"
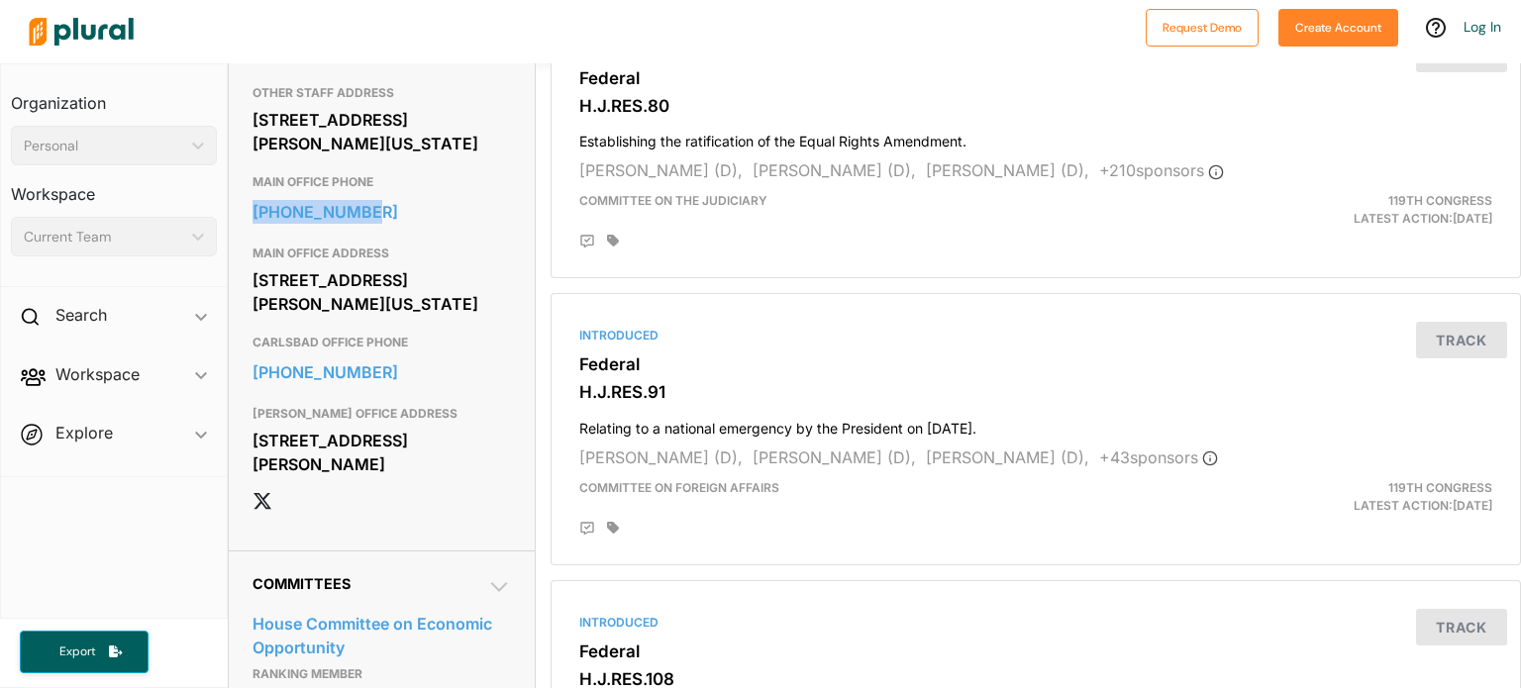
scroll to position [1155, 0]
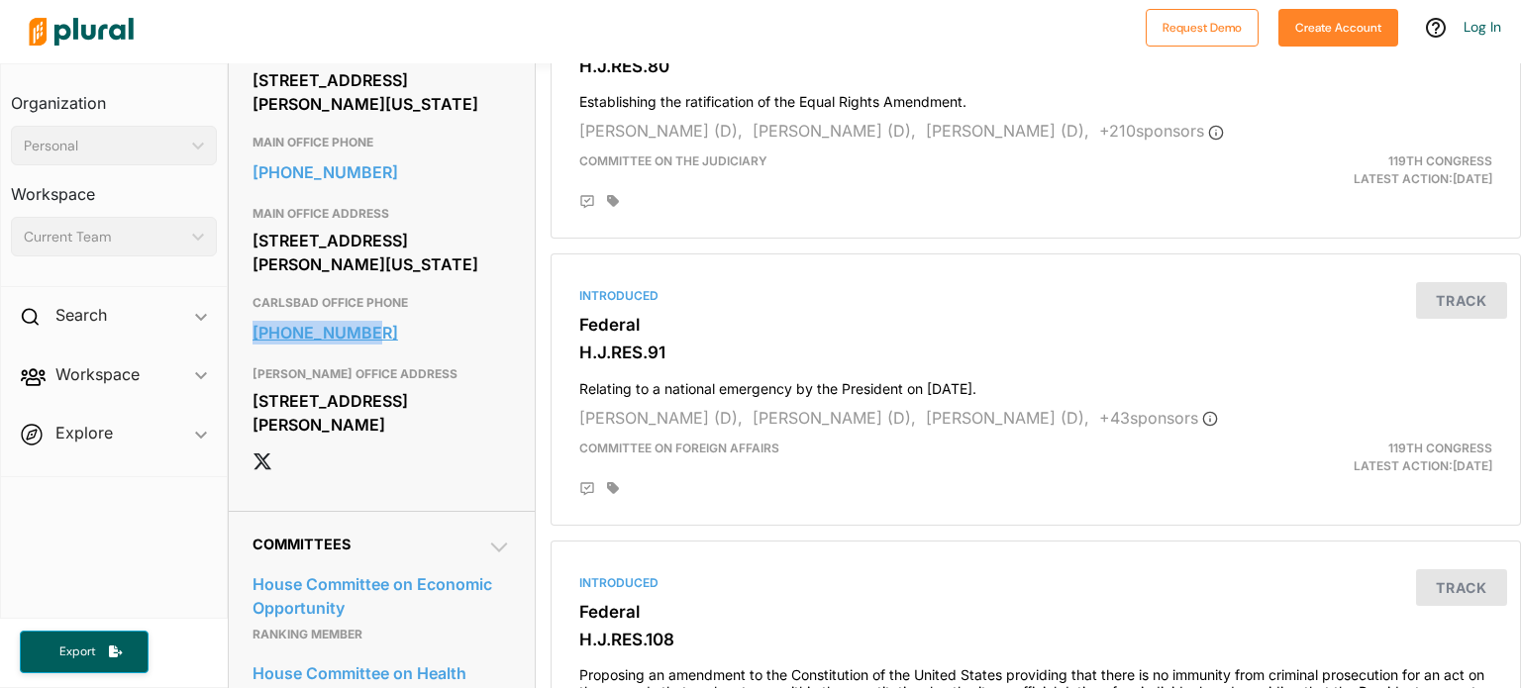
drag, startPoint x: 246, startPoint y: 431, endPoint x: 410, endPoint y: 427, distance: 164.4
click at [410, 427] on div "Contact Info EMAIL [URL][PERSON_NAME][DOMAIN_NAME] [PERSON_NAME] POINT OFFICE P…" at bounding box center [382, 19] width 307 height 984
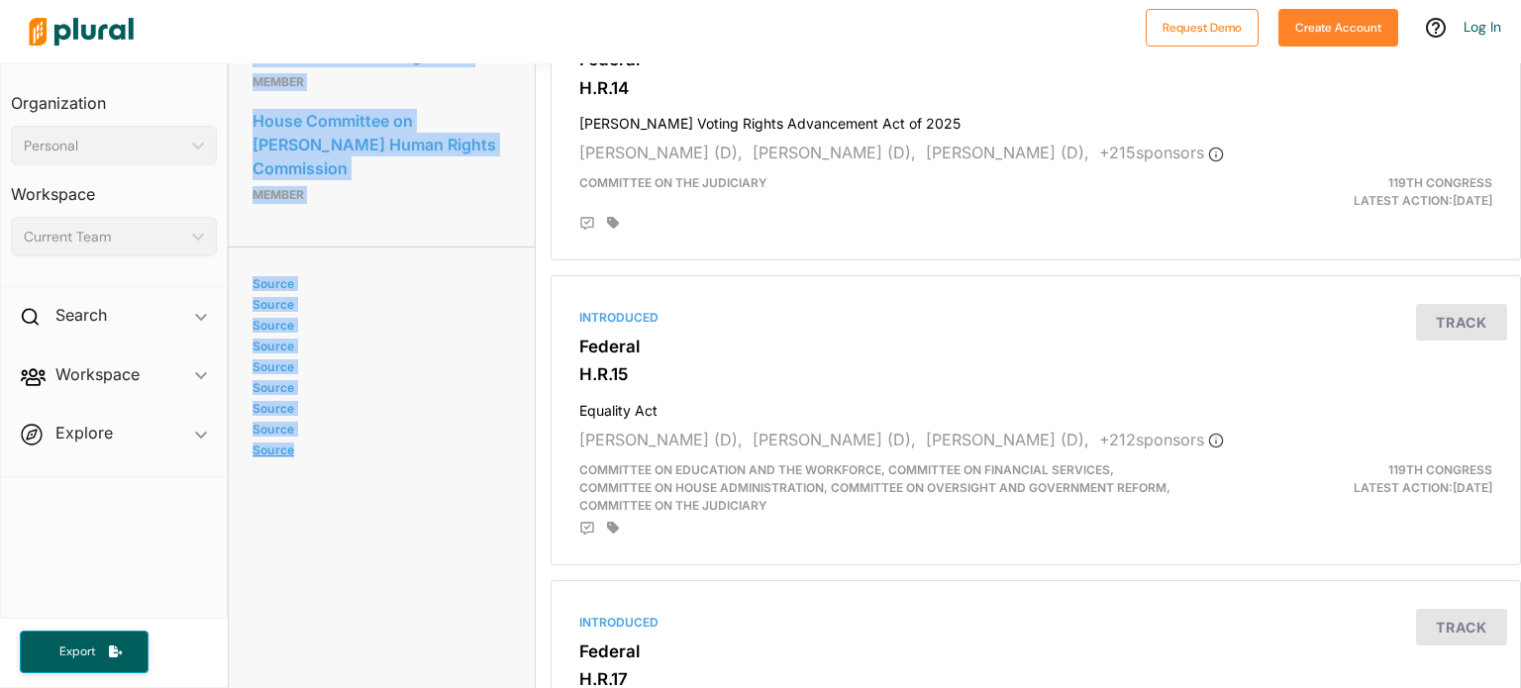
scroll to position [2354, 0]
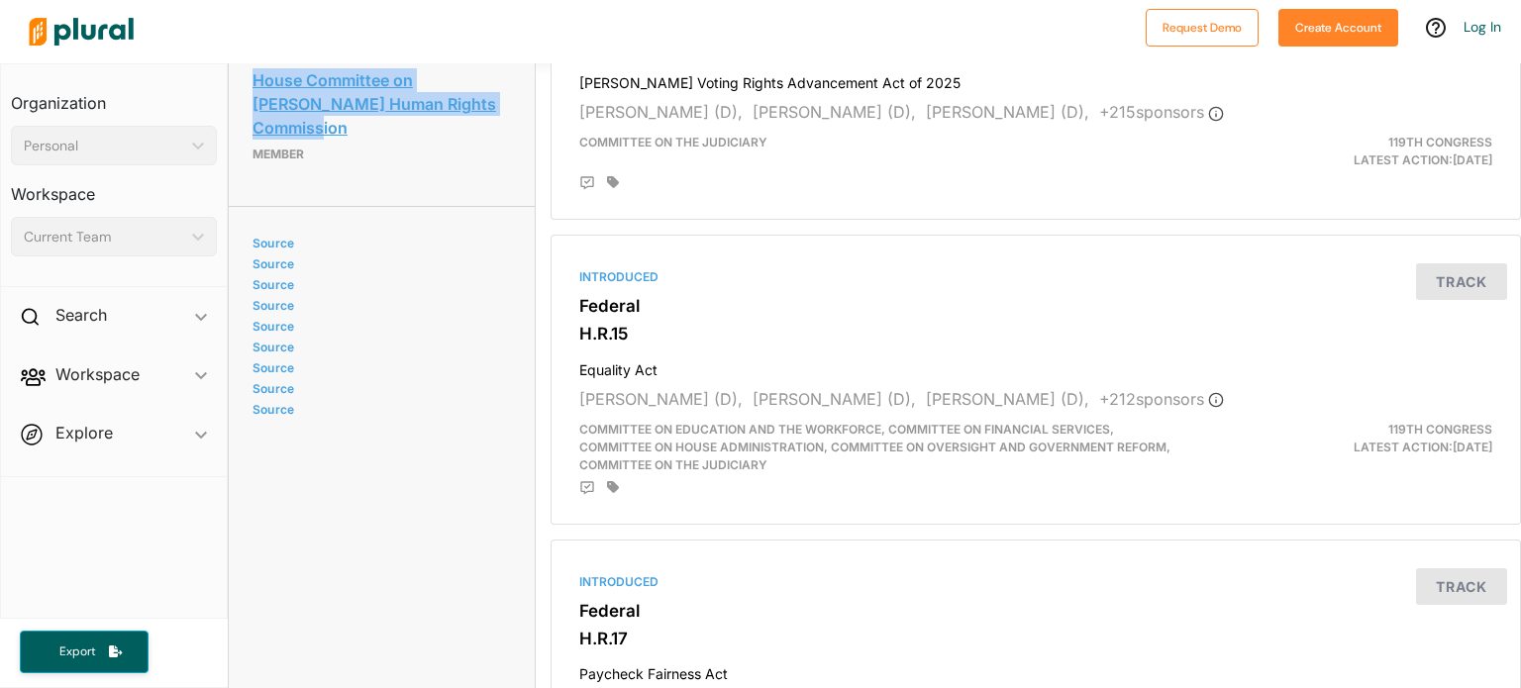
drag, startPoint x: 246, startPoint y: 235, endPoint x: 473, endPoint y: 233, distance: 227.8
